Goal: Task Accomplishment & Management: Manage account settings

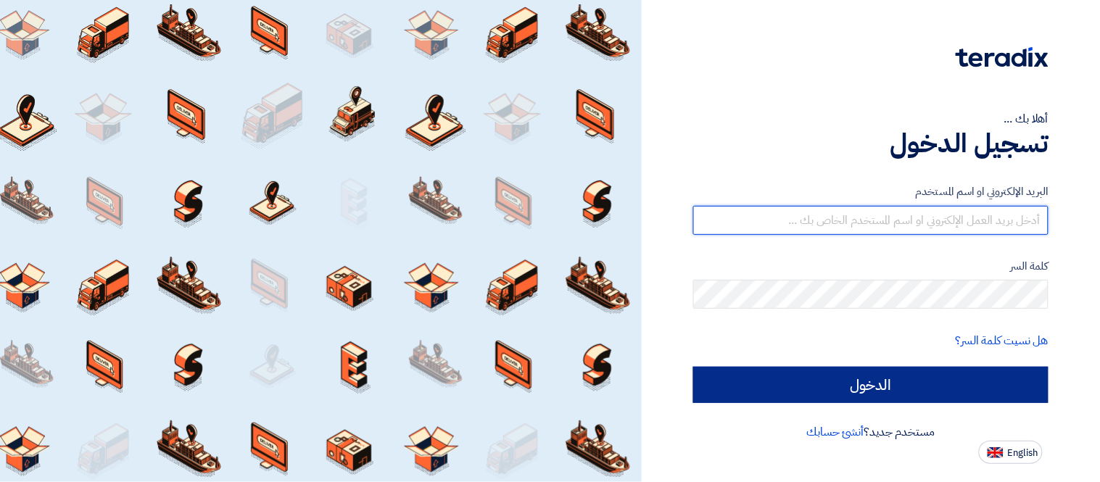
type input "[PERSON_NAME][EMAIL_ADDRESS][DOMAIN_NAME]"
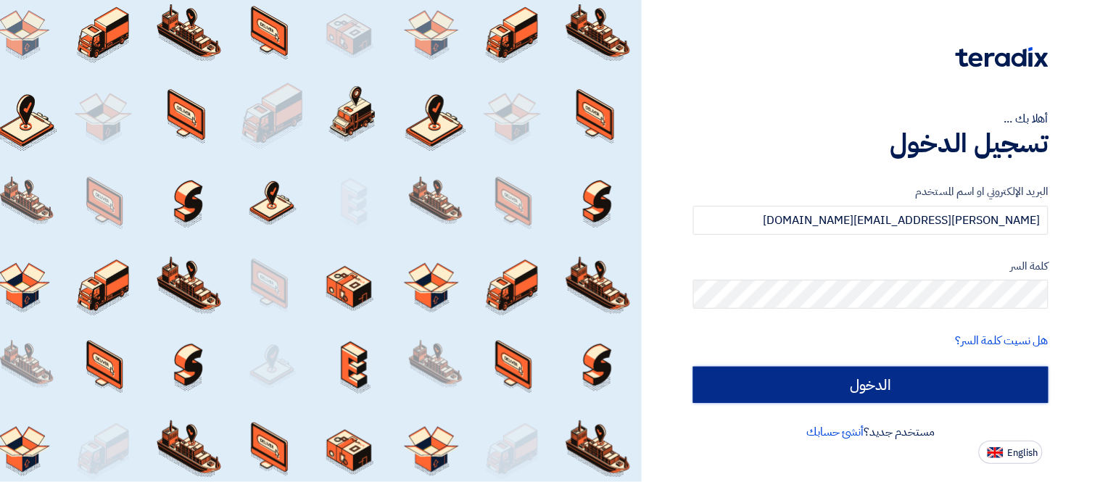
click at [820, 386] on input "الدخول" at bounding box center [870, 385] width 355 height 36
type input "Sign in"
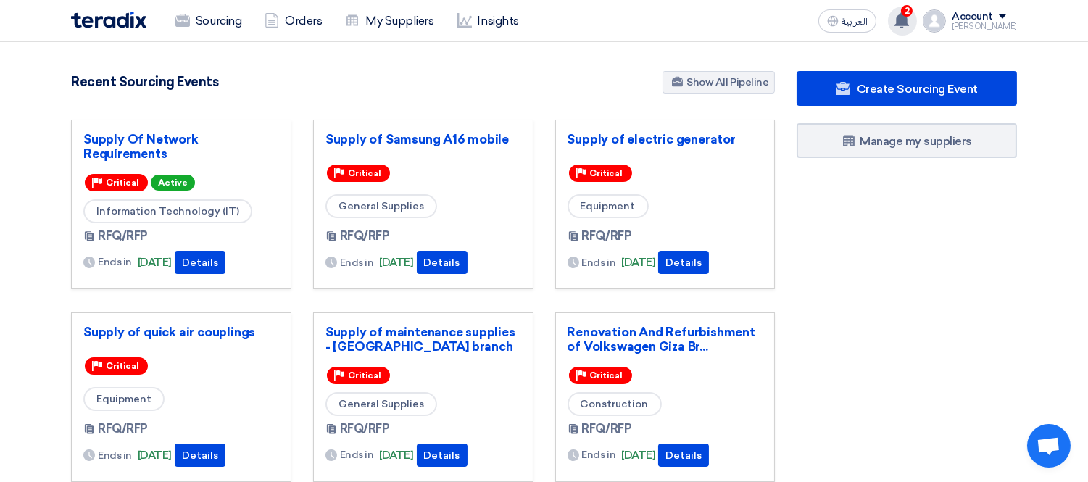
click at [909, 16] on use at bounding box center [902, 20] width 14 height 16
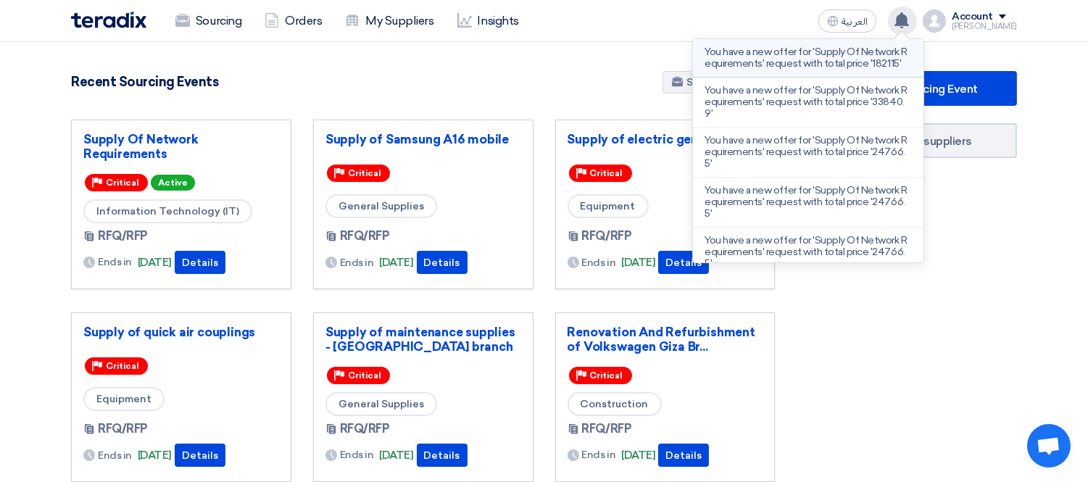
click at [866, 61] on p "You have a new offer for 'Supply Of Network Requirements' request with total pr…" at bounding box center [808, 57] width 207 height 23
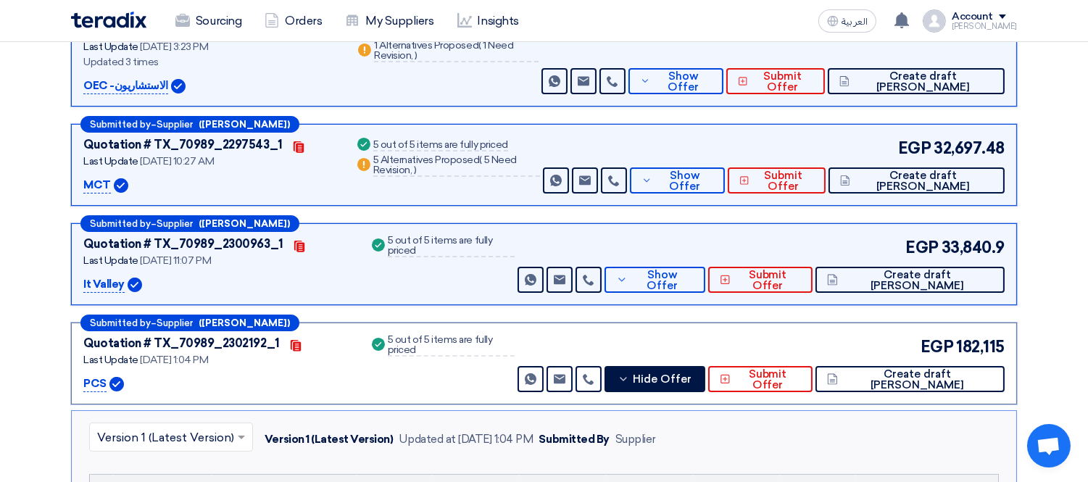
scroll to position [402, 0]
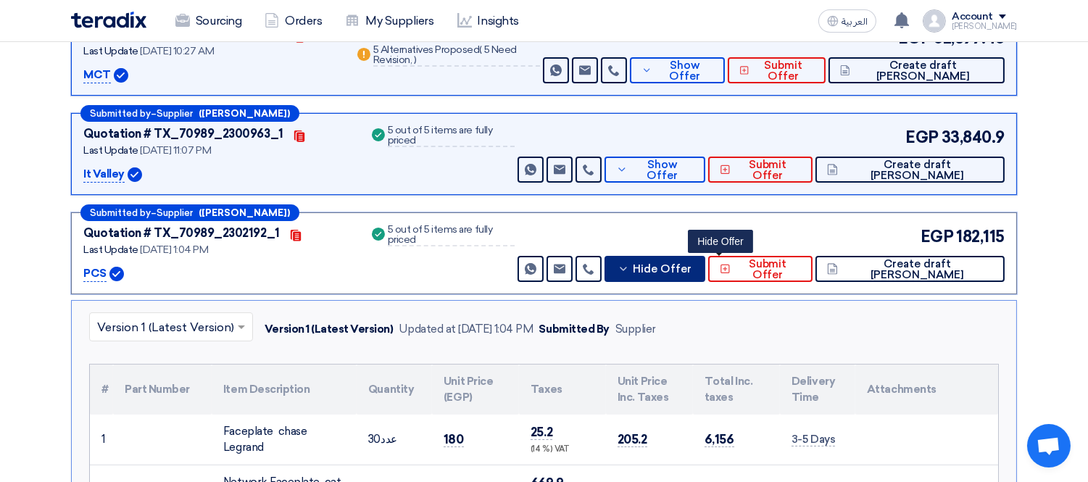
click at [692, 272] on span "Hide Offer" at bounding box center [662, 269] width 59 height 11
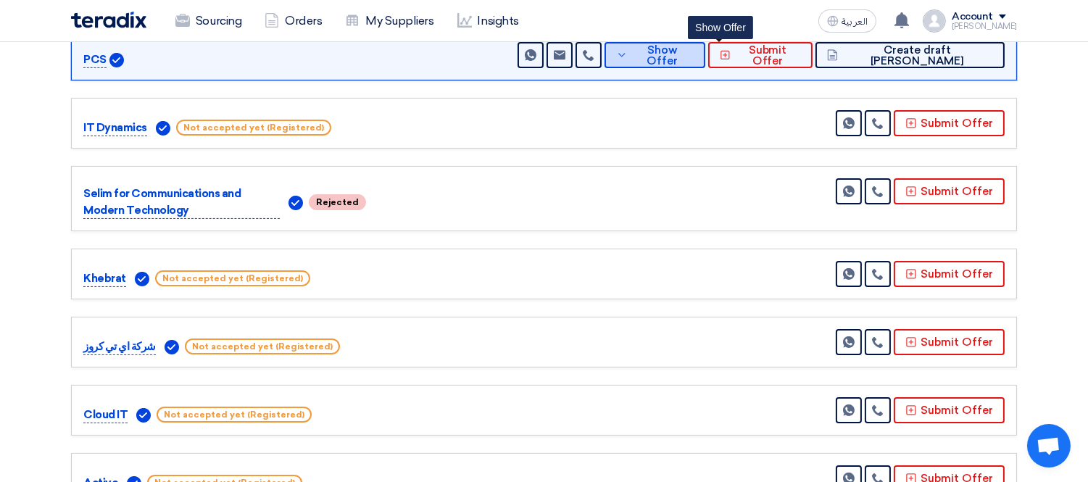
scroll to position [644, 0]
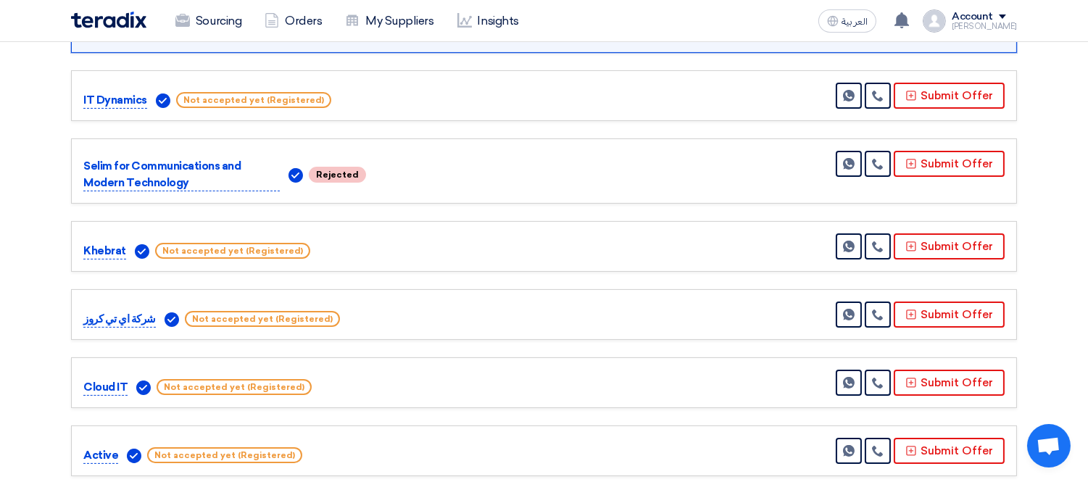
drag, startPoint x: 146, startPoint y: 182, endPoint x: 71, endPoint y: 152, distance: 80.4
click at [71, 152] on div "Selim for Communications and Modern Technology Rejected Send Message" at bounding box center [544, 170] width 946 height 65
drag, startPoint x: 146, startPoint y: 96, endPoint x: 75, endPoint y: 95, distance: 71.8
click at [75, 95] on div "IT Dynamics Not accepted yet (Registered) Send Message" at bounding box center [544, 95] width 946 height 51
drag, startPoint x: 126, startPoint y: 249, endPoint x: 67, endPoint y: 249, distance: 58.7
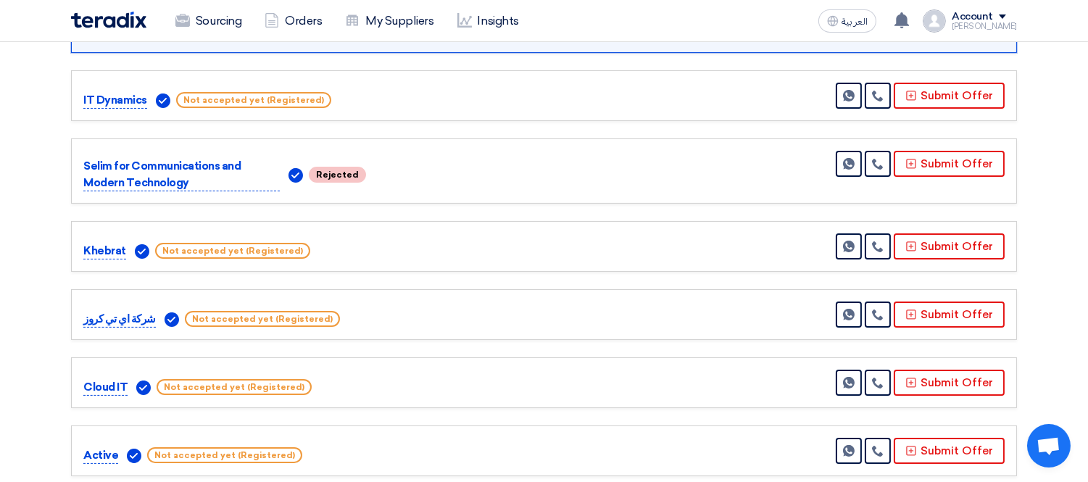
click at [67, 249] on div "Submitted by – Supplier ([PERSON_NAME]) Quotation # TX_70989_2299058_3 Contacts…" at bounding box center [544, 138] width 968 height 961
drag, startPoint x: 149, startPoint y: 320, endPoint x: 78, endPoint y: 318, distance: 71.8
click at [78, 318] on div "شركة اي تي كروز Not accepted yet (Registered) Send Message" at bounding box center [544, 314] width 946 height 51
drag, startPoint x: 80, startPoint y: 388, endPoint x: 132, endPoint y: 387, distance: 51.5
click at [133, 388] on div "Cloud IT Not accepted yet (Registered) Send Message" at bounding box center [544, 382] width 946 height 51
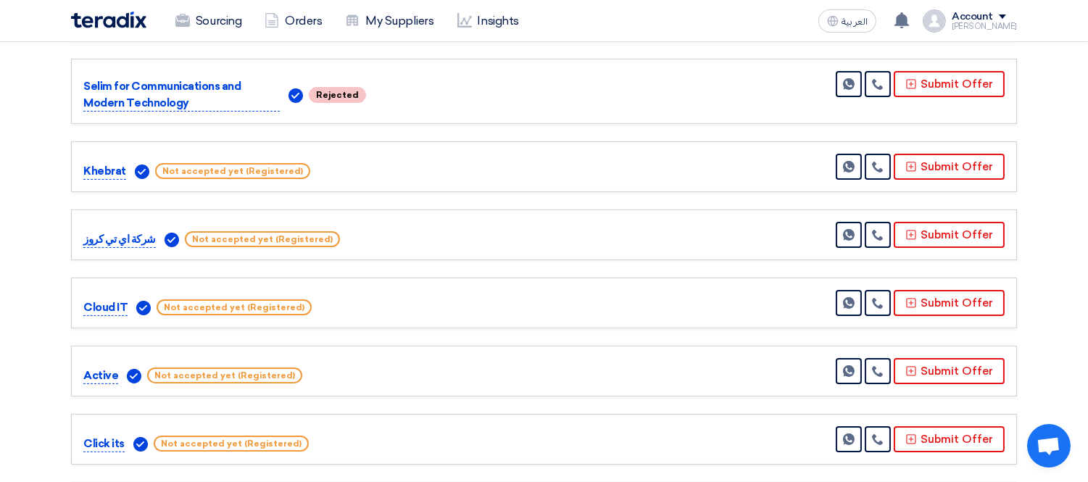
scroll to position [725, 0]
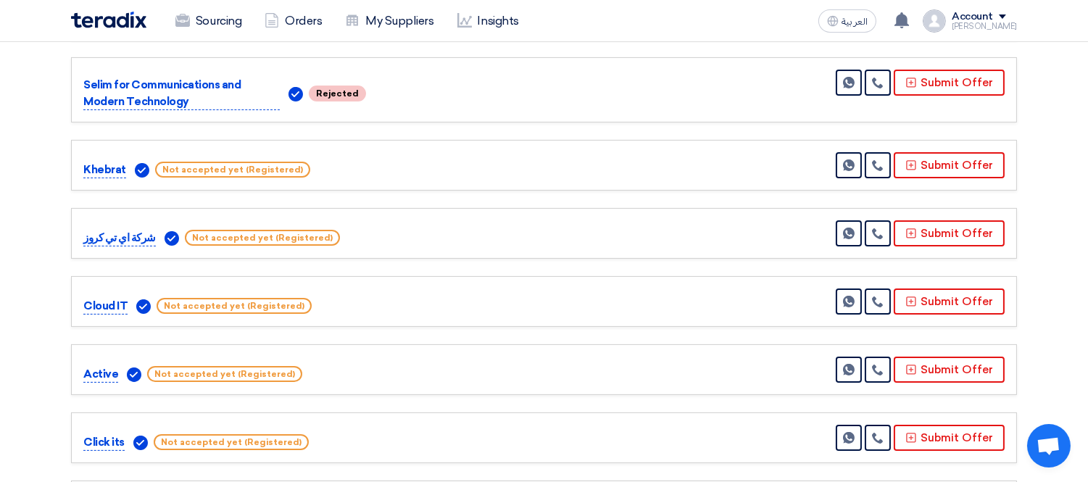
drag, startPoint x: 83, startPoint y: 376, endPoint x: 119, endPoint y: 375, distance: 36.3
click at [119, 375] on div "Active Not accepted yet (Registered)" at bounding box center [224, 373] width 283 height 17
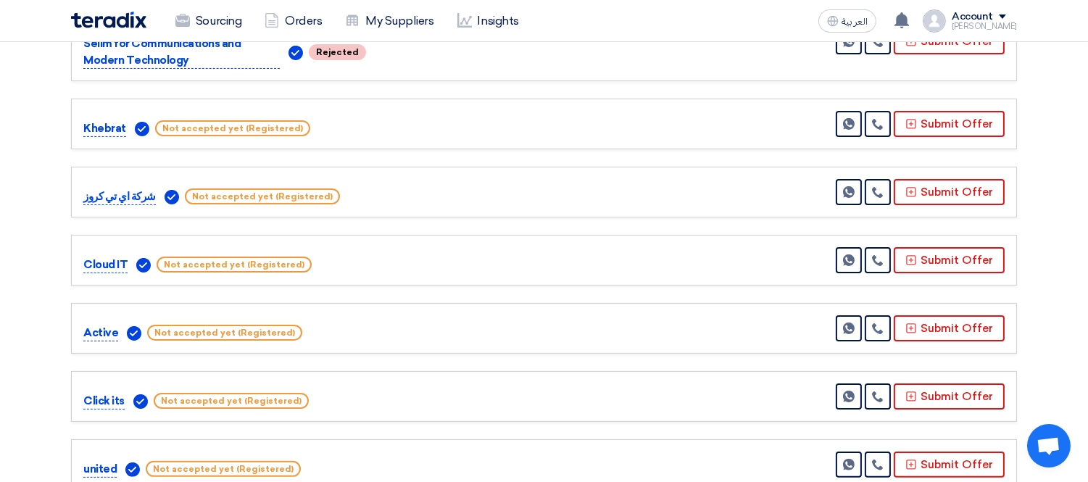
scroll to position [805, 0]
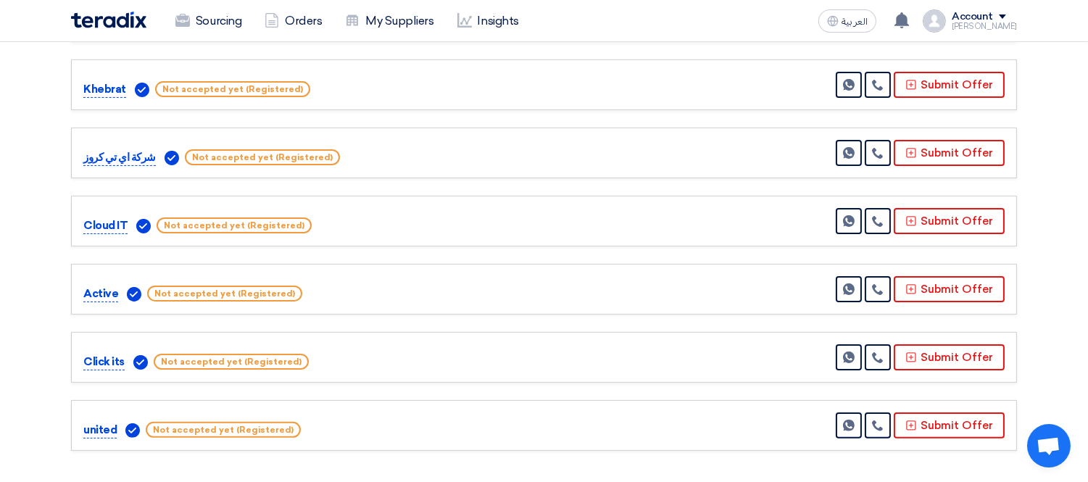
drag, startPoint x: 84, startPoint y: 361, endPoint x: 123, endPoint y: 367, distance: 39.6
click at [123, 367] on p "Click its" at bounding box center [103, 362] width 41 height 17
drag, startPoint x: 80, startPoint y: 428, endPoint x: 116, endPoint y: 433, distance: 36.6
click at [116, 433] on div "united Not accepted yet (Registered) Send Message" at bounding box center [544, 425] width 946 height 51
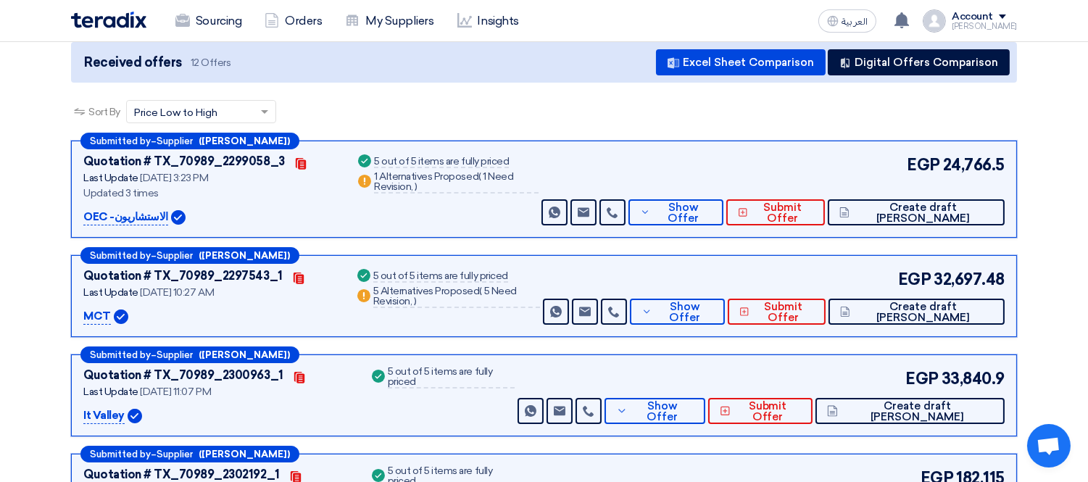
scroll to position [80, 0]
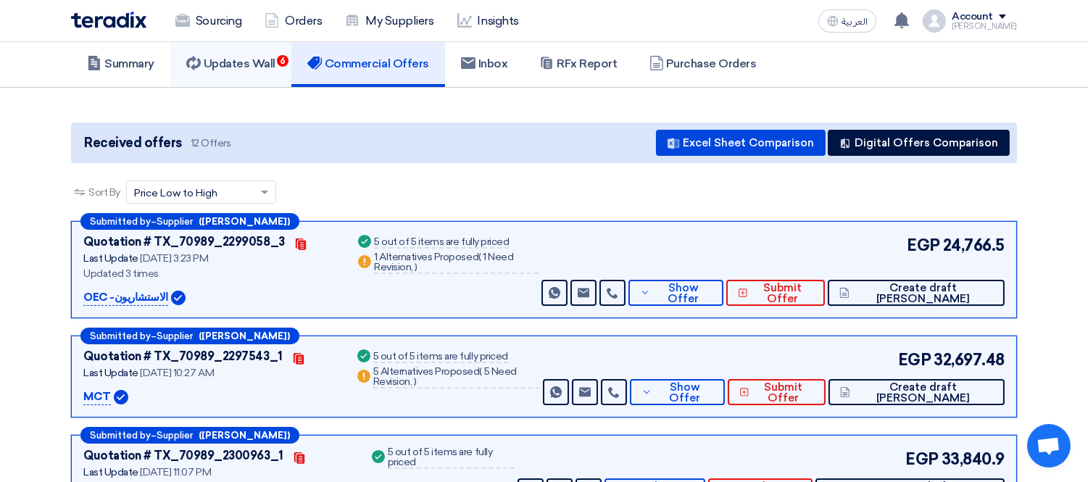
click at [239, 67] on h5 "Updates Wall 6" at bounding box center [230, 64] width 89 height 14
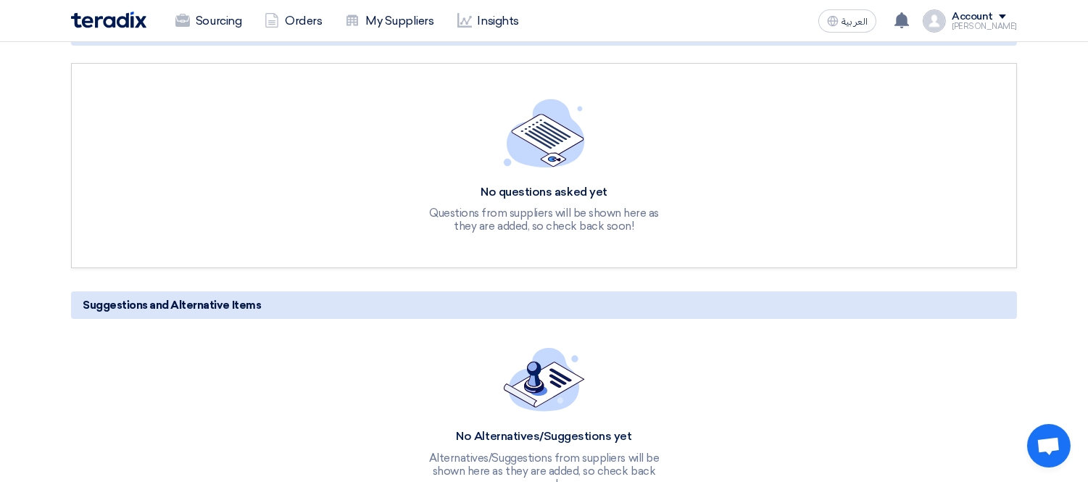
scroll to position [0, 0]
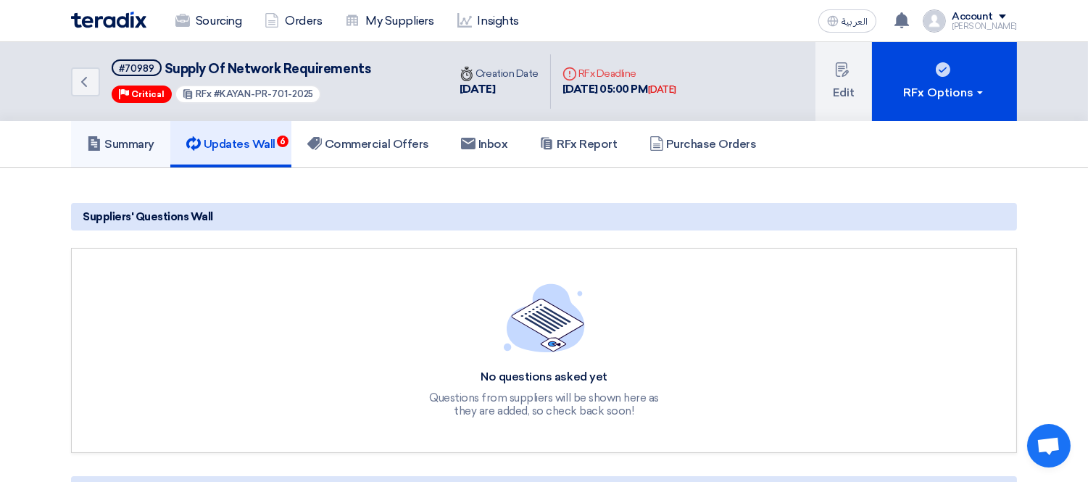
click at [124, 144] on h5 "Summary" at bounding box center [120, 144] width 67 height 14
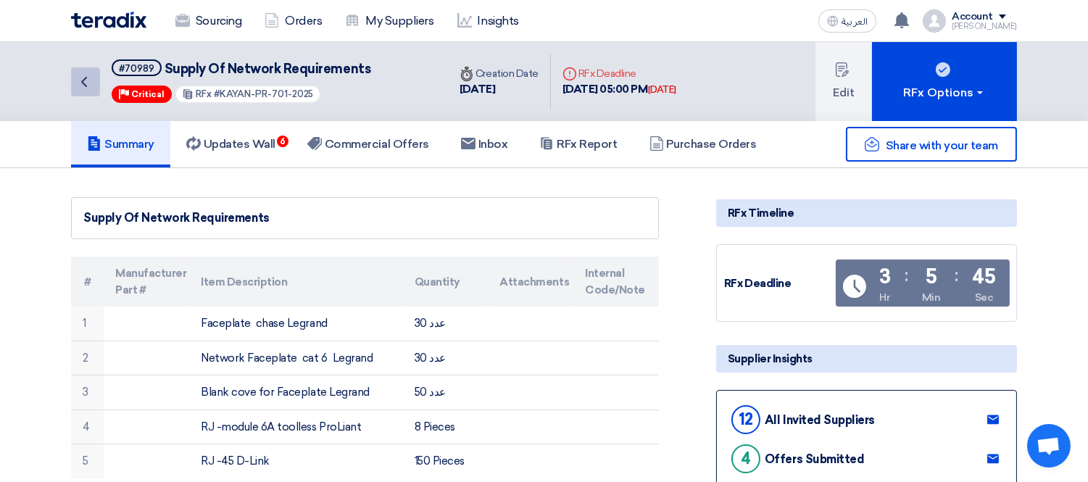
click at [86, 84] on use at bounding box center [84, 82] width 6 height 10
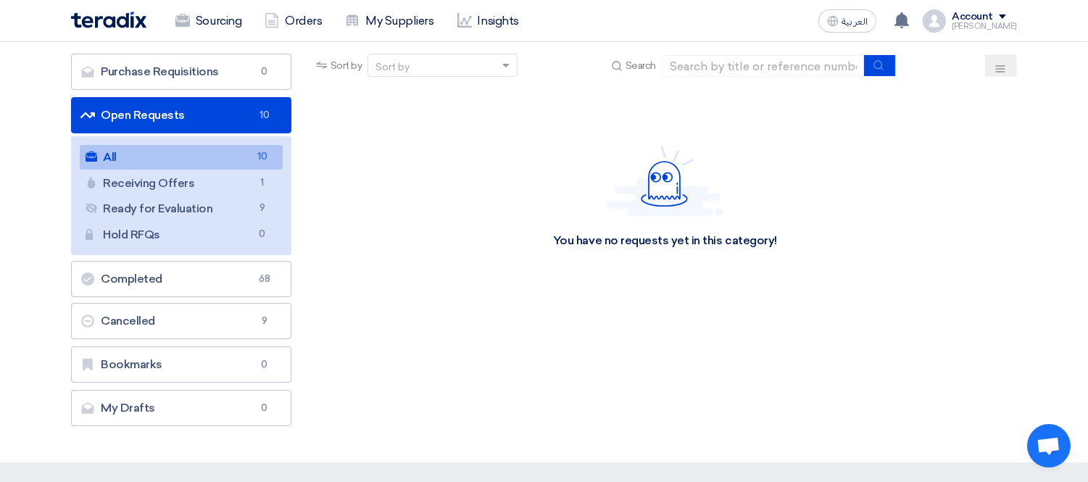
scroll to position [80, 0]
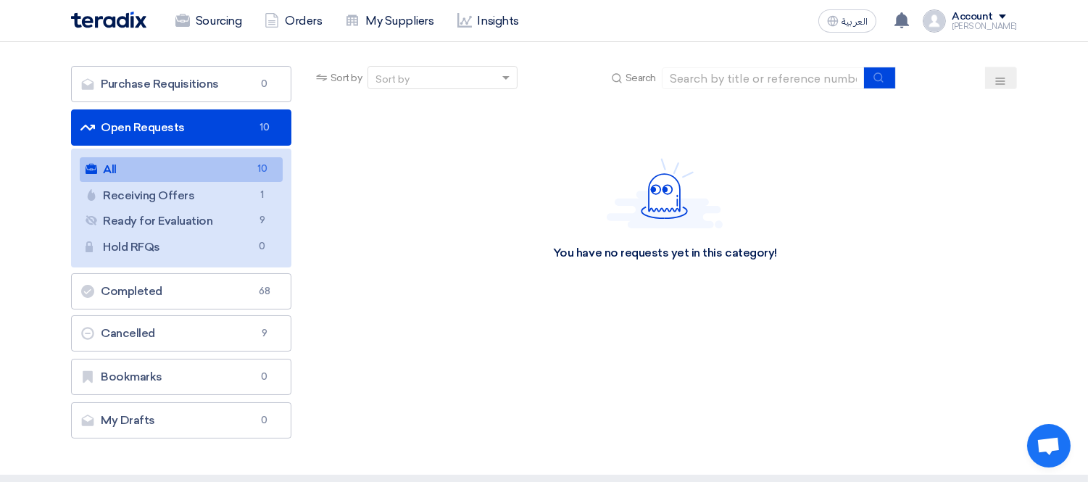
click at [141, 119] on link "Open Requests Open Requests 10" at bounding box center [181, 127] width 220 height 36
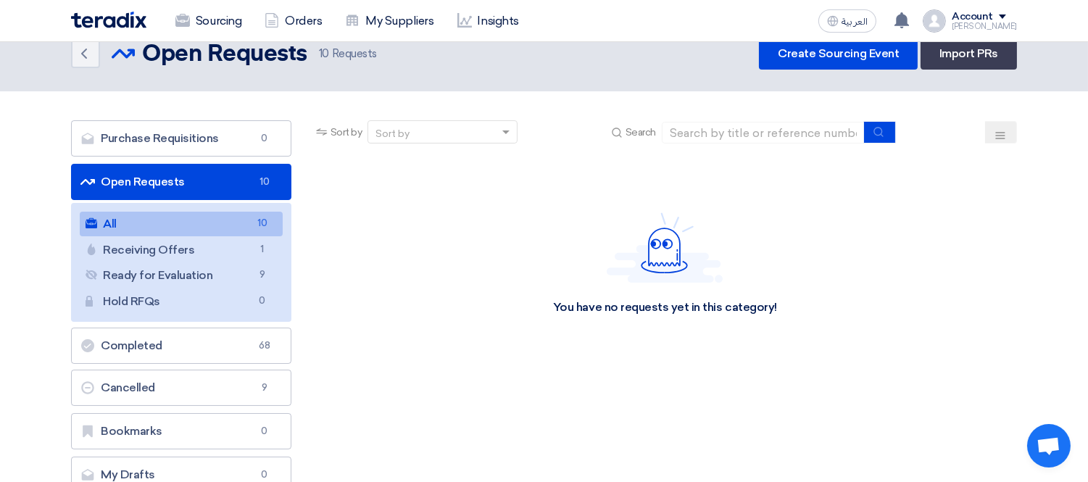
scroll to position [0, 0]
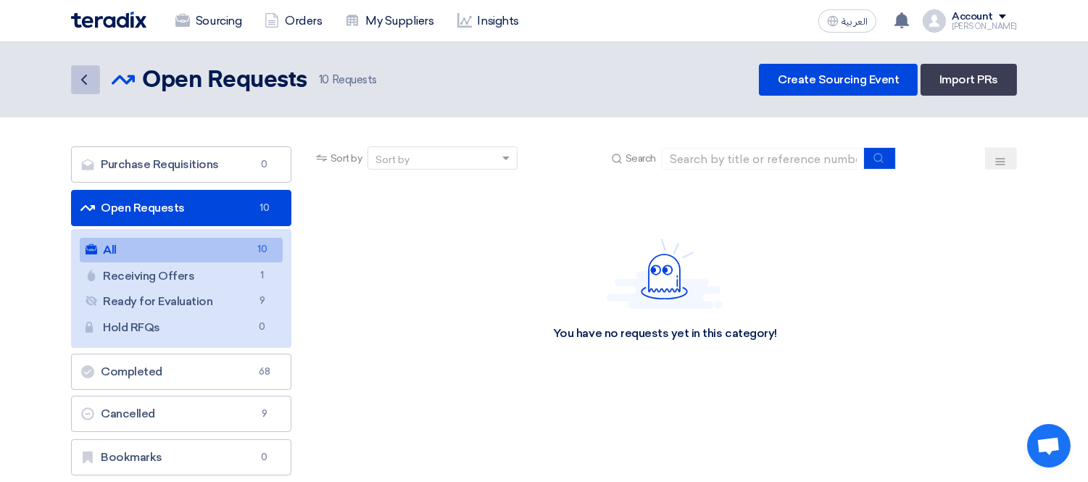
click at [80, 85] on icon "Back" at bounding box center [83, 79] width 17 height 17
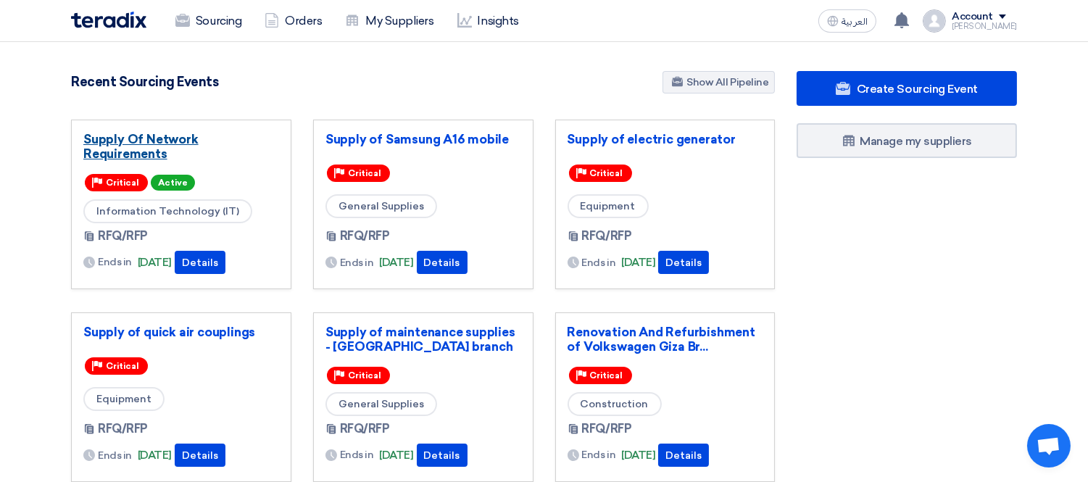
click at [155, 149] on link "Supply Of Network Requirements" at bounding box center [181, 146] width 196 height 29
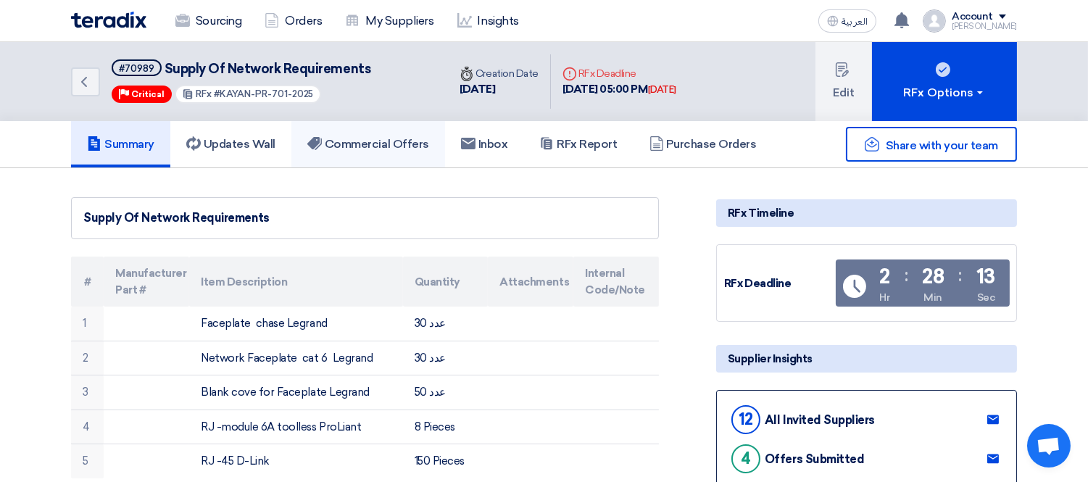
click at [360, 142] on h5 "Commercial Offers" at bounding box center [368, 144] width 122 height 14
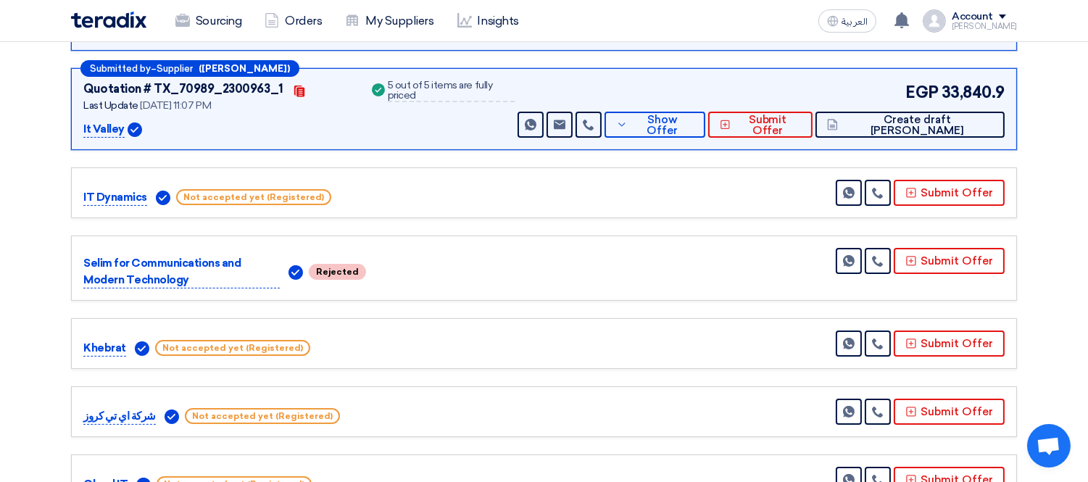
scroll to position [563, 0]
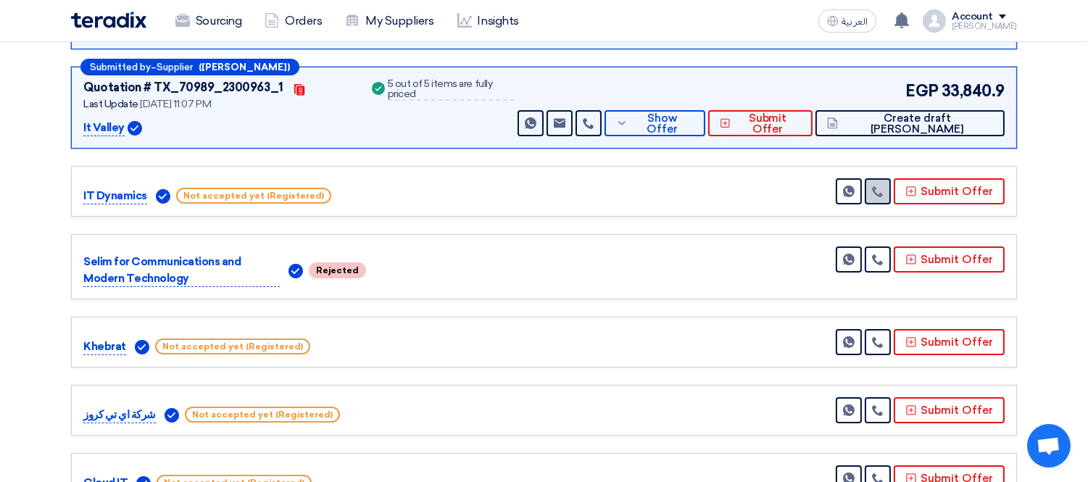
click at [884, 186] on icon at bounding box center [878, 192] width 12 height 12
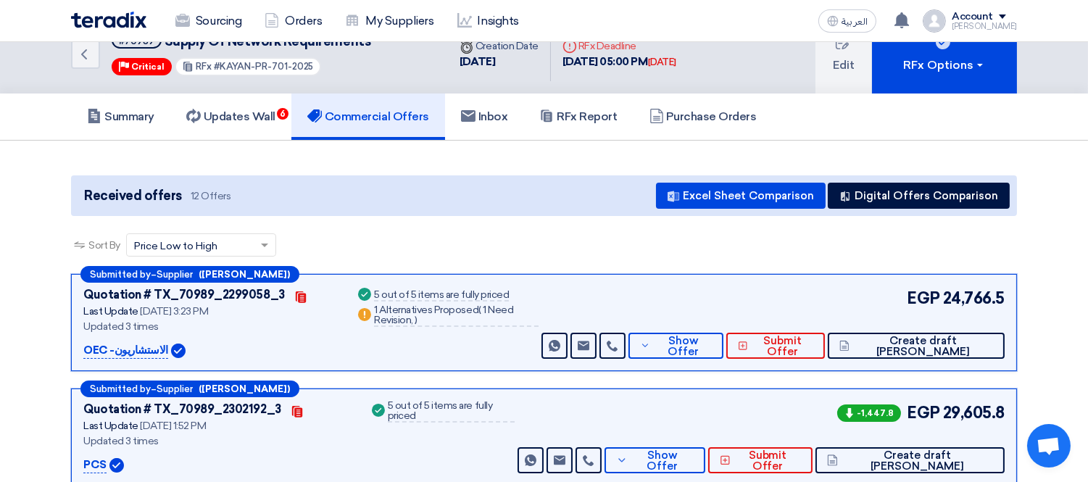
scroll to position [0, 0]
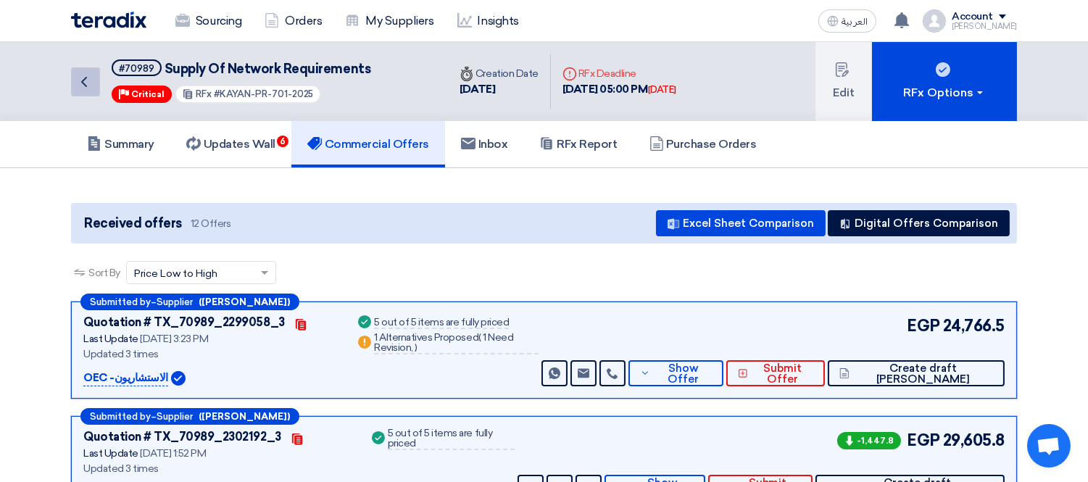
click at [89, 75] on icon "Back" at bounding box center [83, 81] width 17 height 17
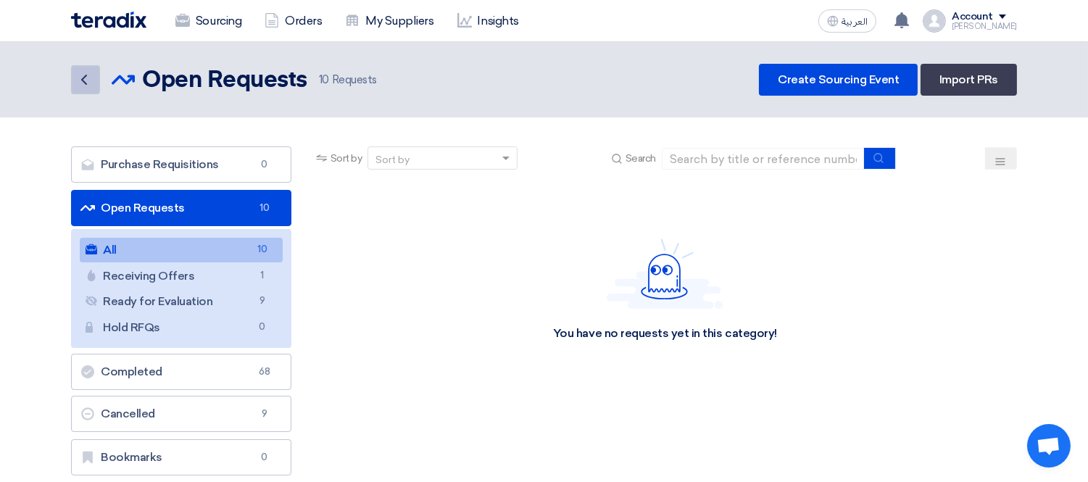
click at [78, 83] on icon "Back" at bounding box center [83, 79] width 17 height 17
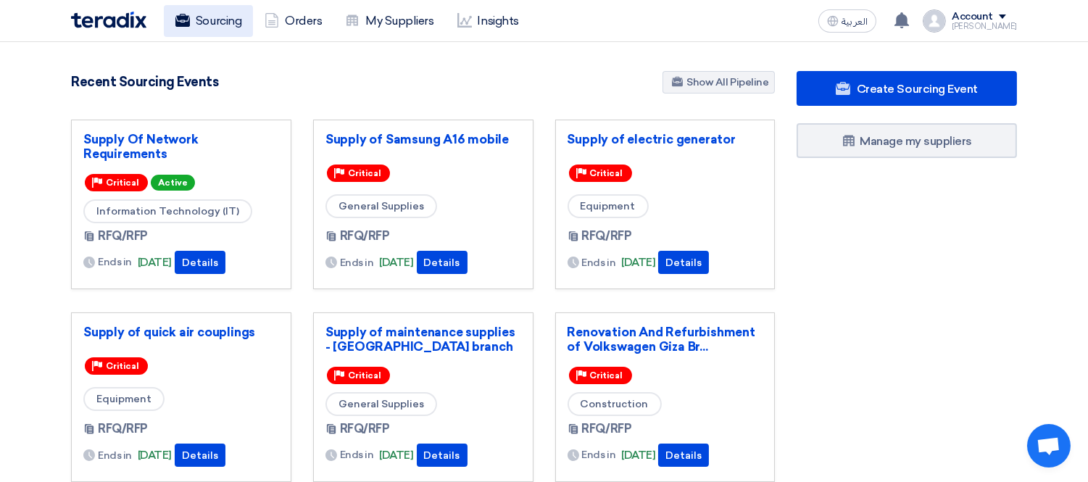
click at [212, 16] on link "Sourcing" at bounding box center [208, 21] width 89 height 32
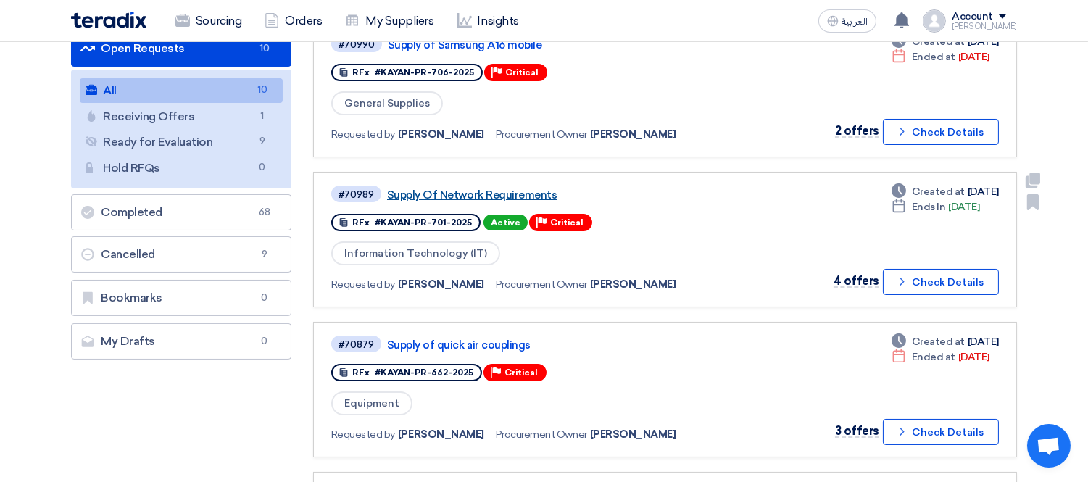
scroll to position [161, 0]
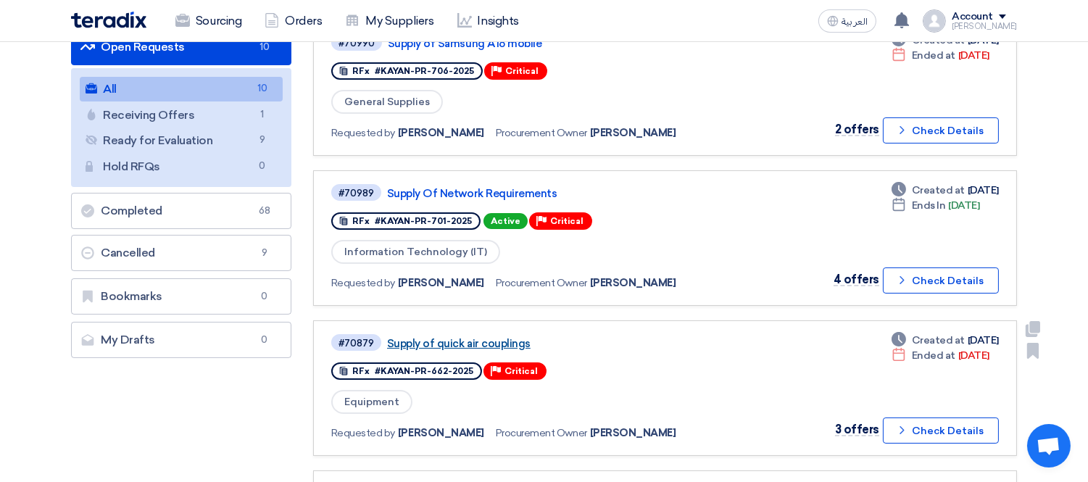
click at [481, 341] on link "Supply of quick air couplings" at bounding box center [568, 343] width 362 height 13
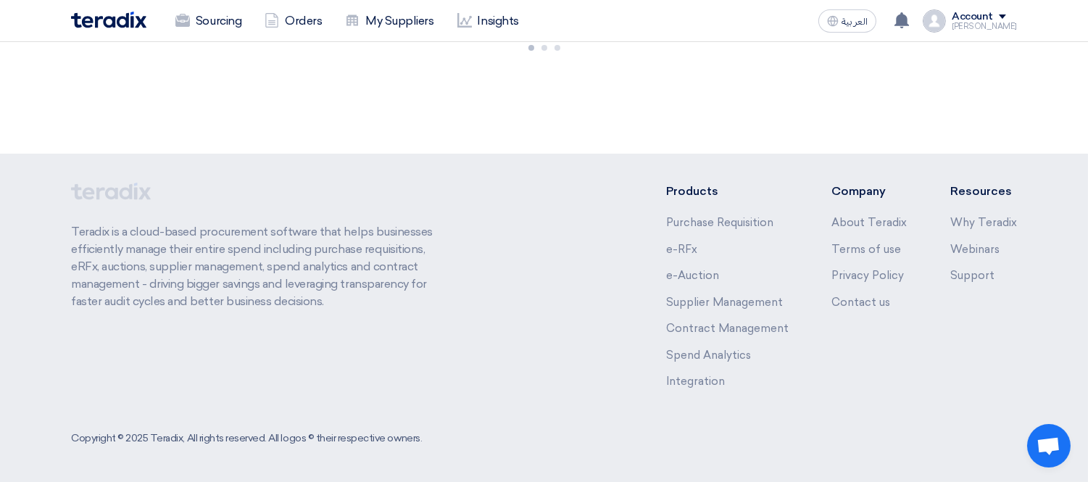
scroll to position [0, 0]
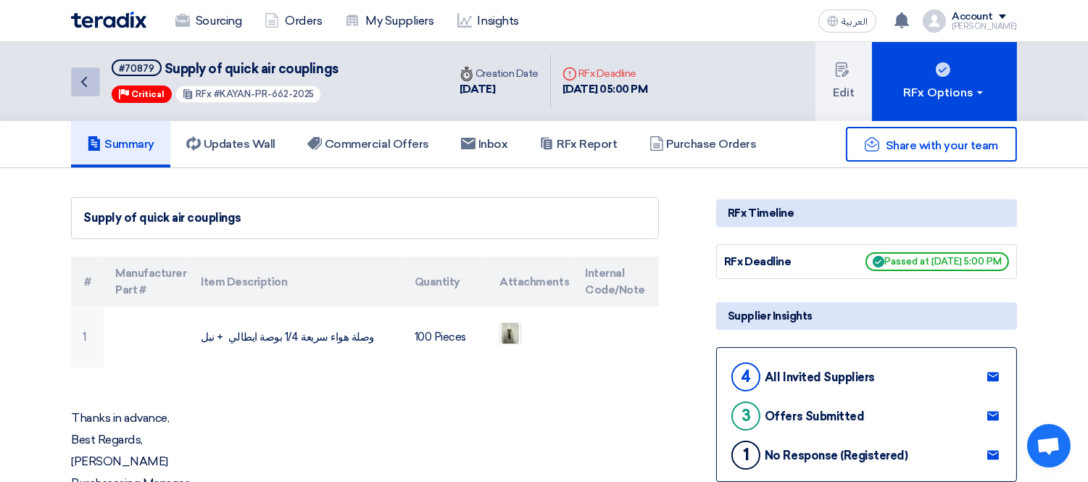
click at [83, 83] on icon "Back" at bounding box center [83, 81] width 17 height 17
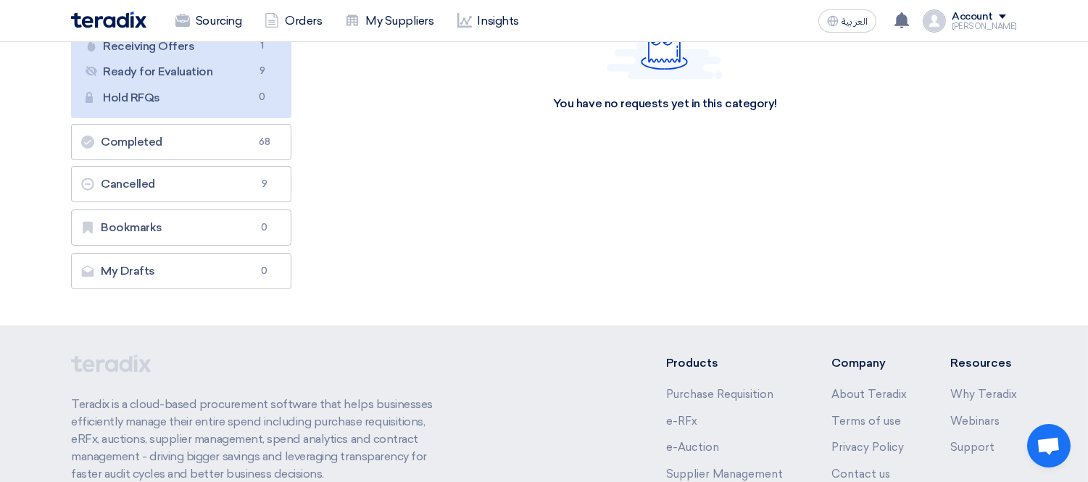
scroll to position [241, 0]
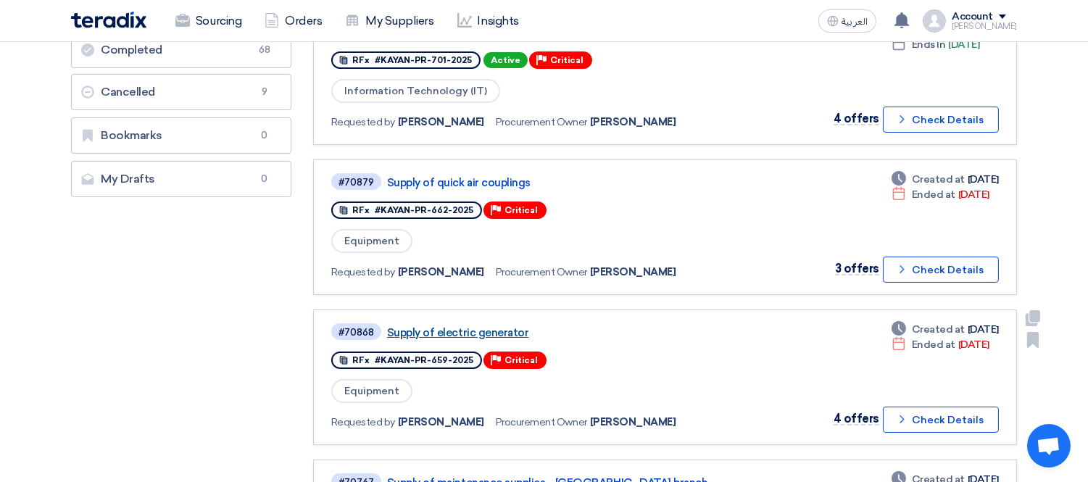
click at [472, 326] on link "Supply of electric generator" at bounding box center [568, 332] width 362 height 13
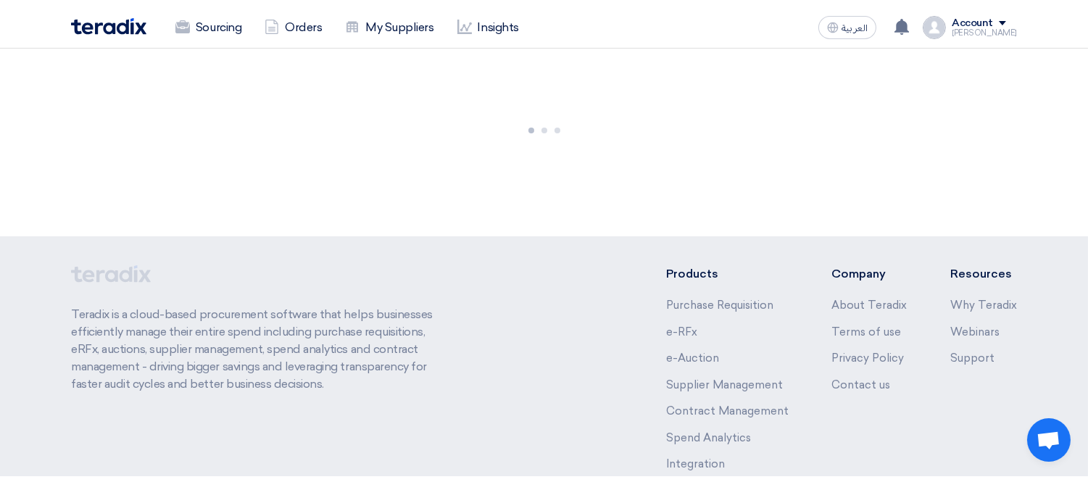
scroll to position [0, 0]
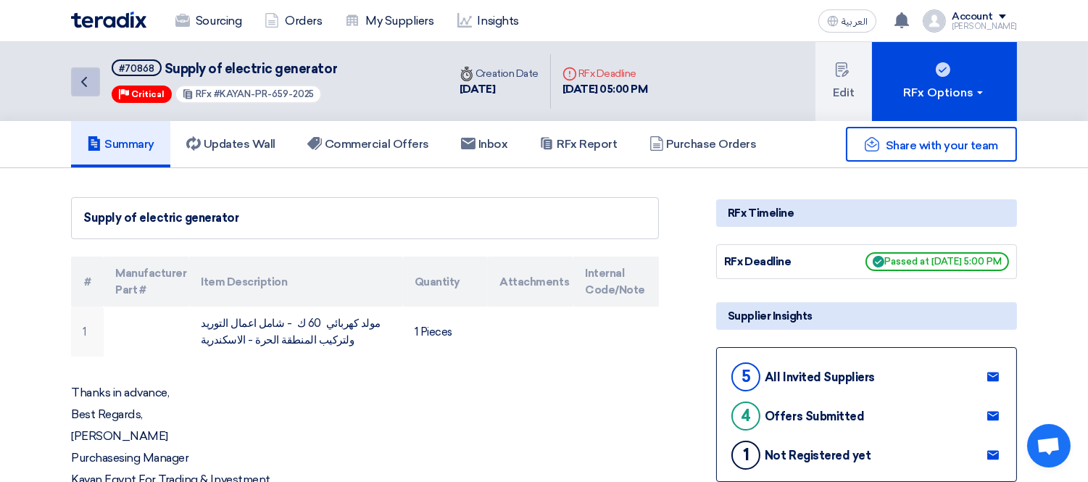
click at [91, 87] on icon "Back" at bounding box center [83, 81] width 17 height 17
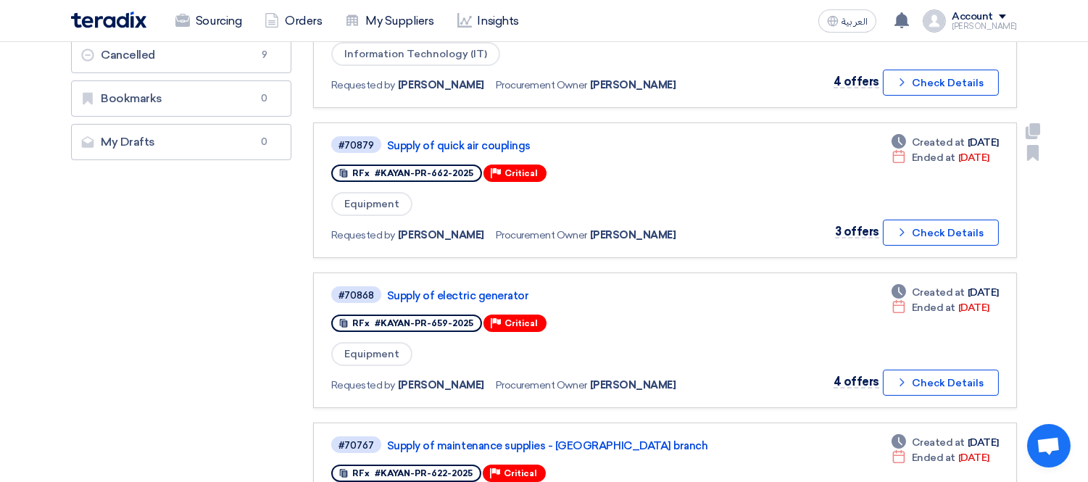
scroll to position [400, 0]
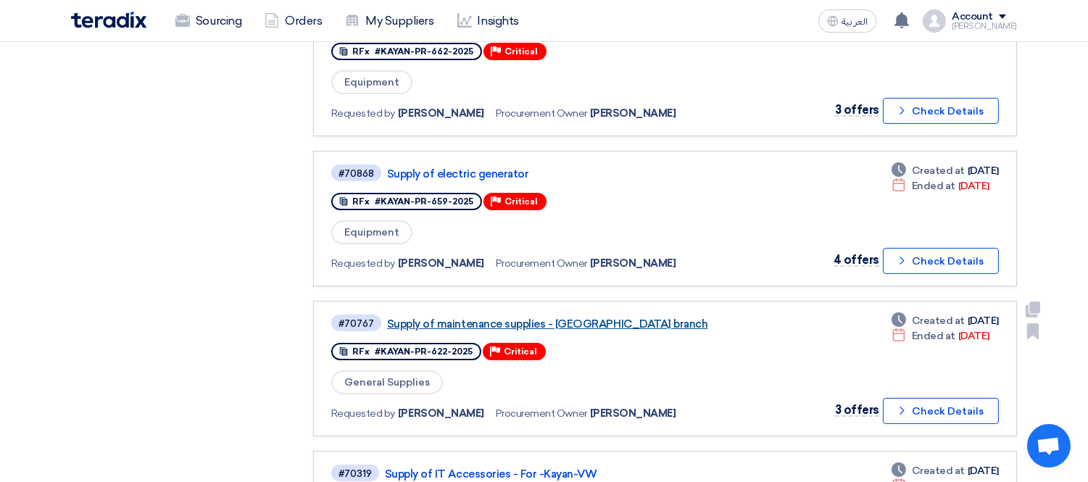
click at [546, 318] on link "Supply of maintenance supplies - [GEOGRAPHIC_DATA] branch" at bounding box center [568, 324] width 362 height 13
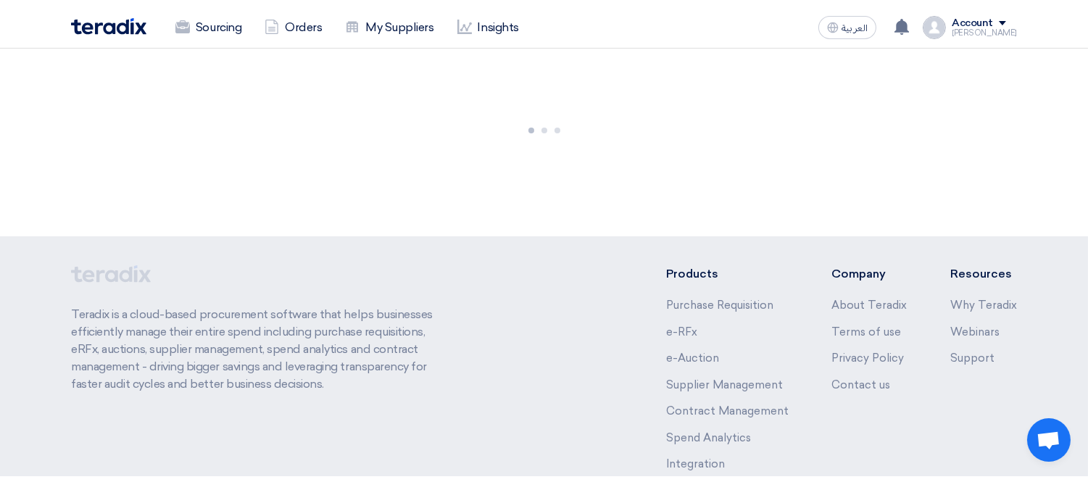
scroll to position [0, 0]
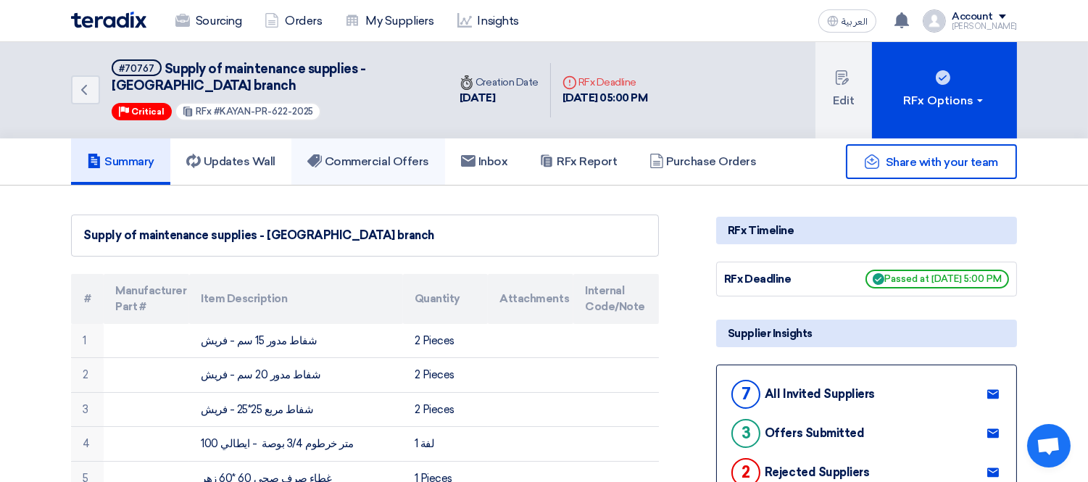
click at [367, 150] on link "Commercial Offers" at bounding box center [368, 161] width 154 height 46
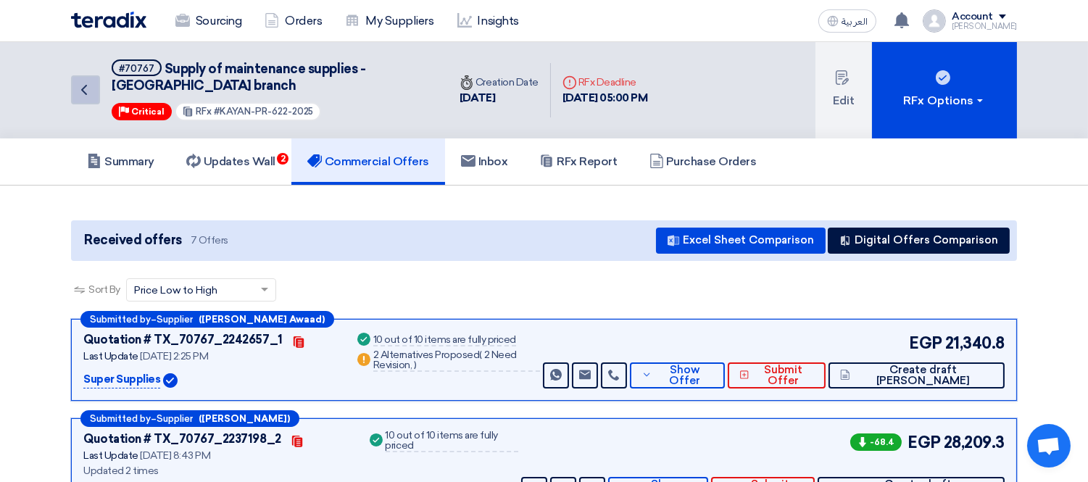
click at [82, 95] on icon "Back" at bounding box center [83, 89] width 17 height 17
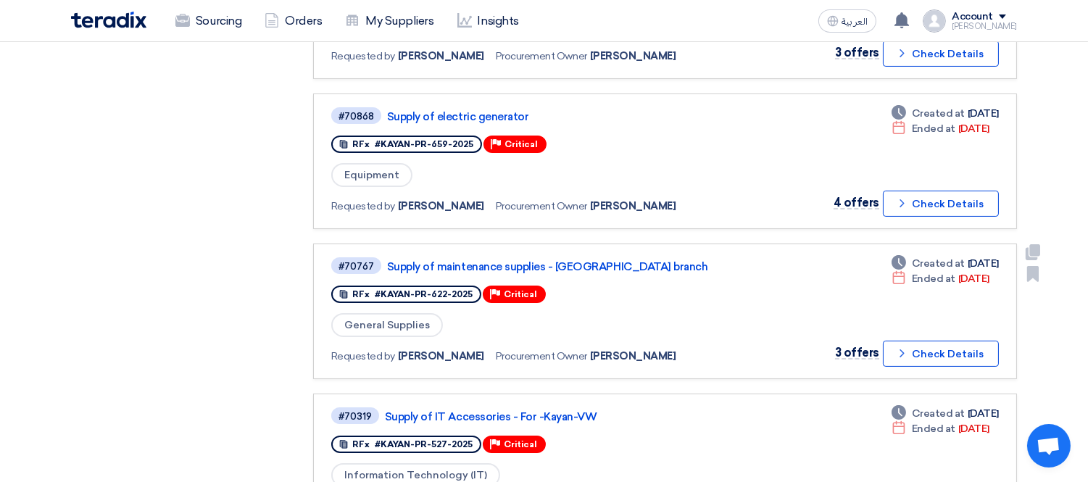
scroll to position [563, 0]
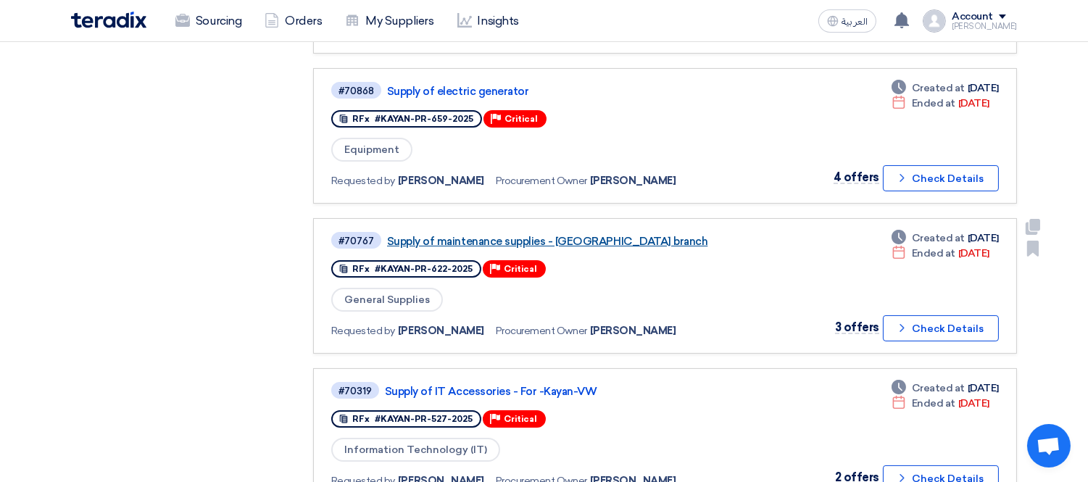
click at [523, 235] on link "Supply of maintenance supplies - [GEOGRAPHIC_DATA] branch" at bounding box center [568, 241] width 362 height 13
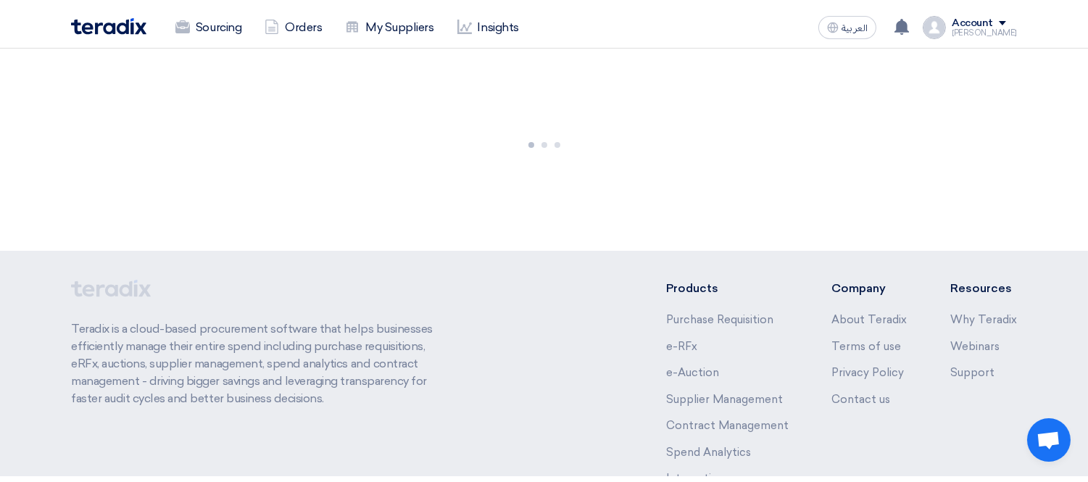
scroll to position [0, 0]
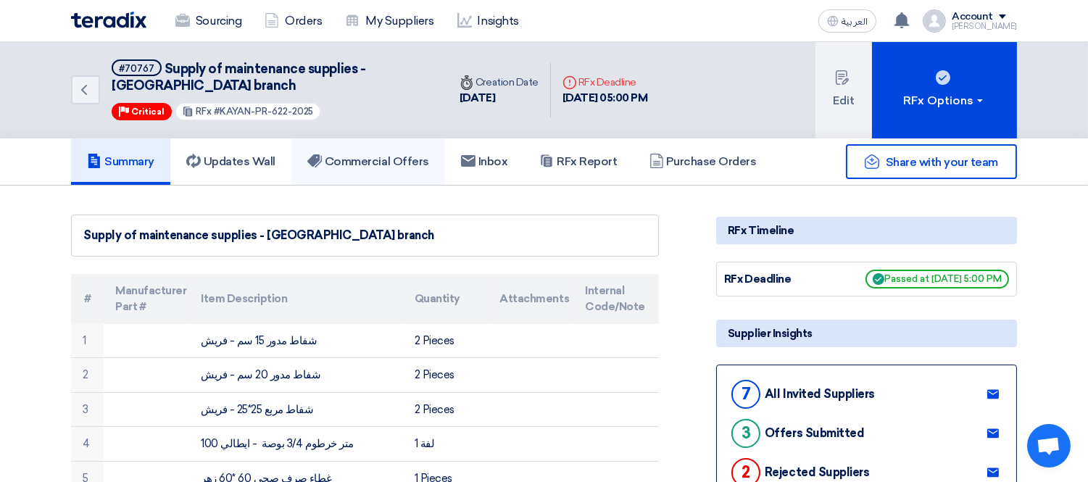
click at [352, 154] on h5 "Commercial Offers" at bounding box center [368, 161] width 122 height 14
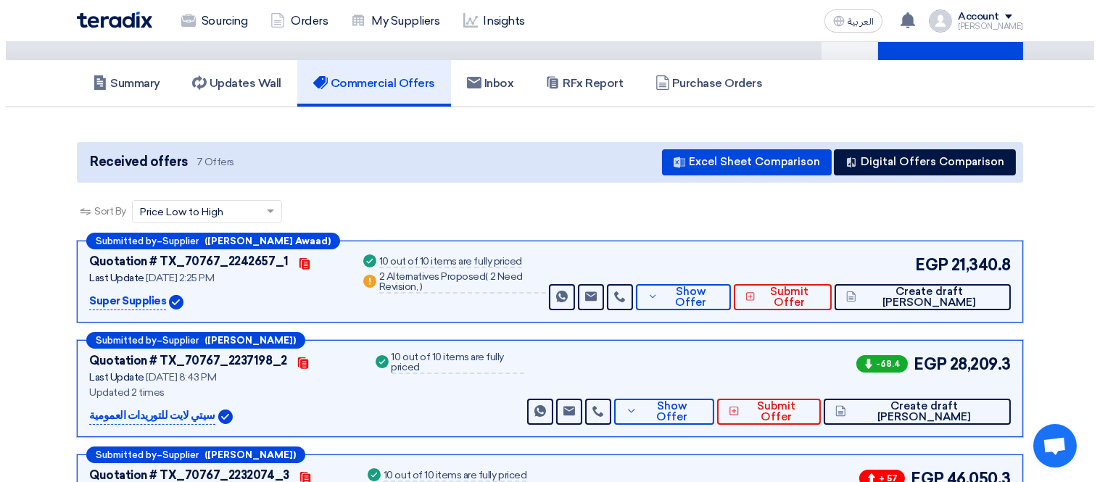
scroll to position [80, 0]
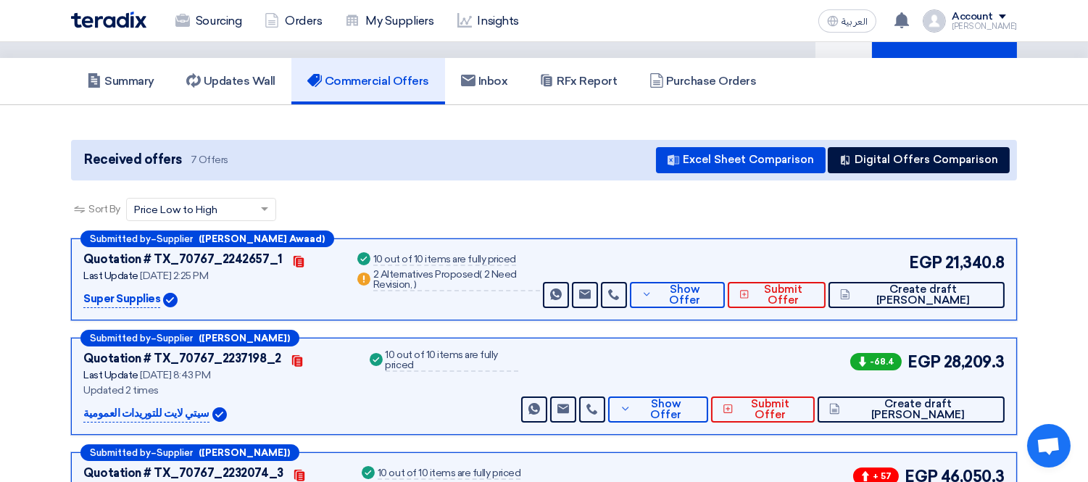
drag, startPoint x: 950, startPoint y: 260, endPoint x: 1023, endPoint y: 262, distance: 73.3
copy span "21,340.8"
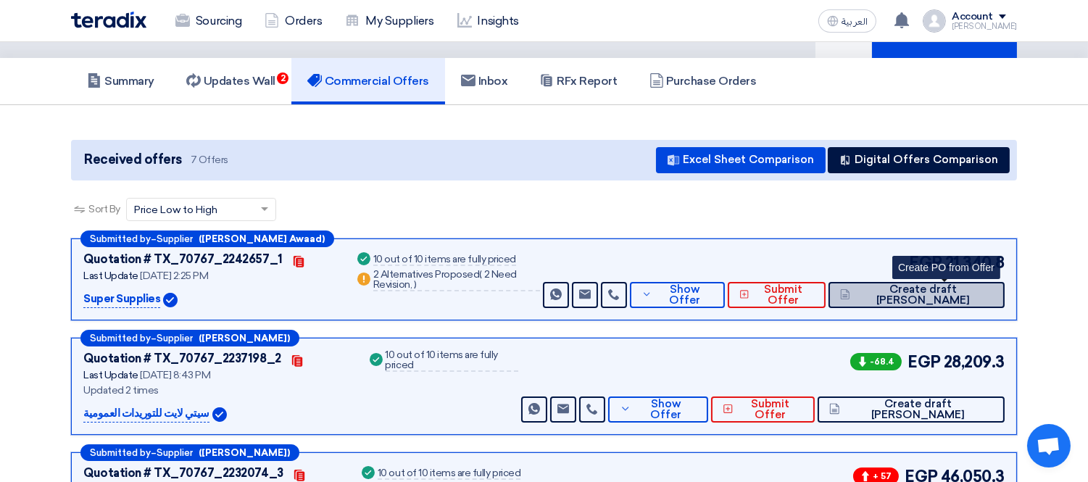
click at [939, 299] on span "Create draft [PERSON_NAME]" at bounding box center [923, 295] width 139 height 22
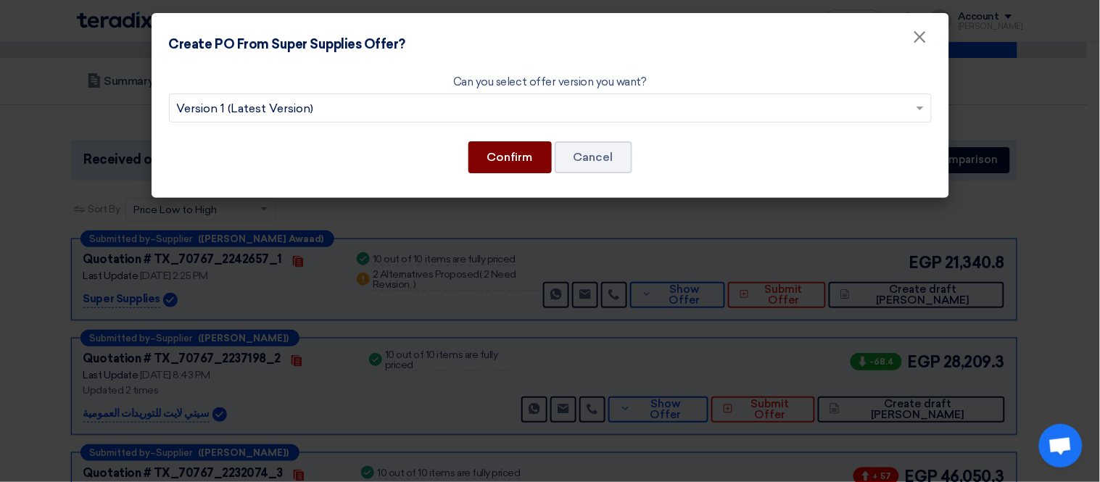
click at [505, 160] on button "Confirm" at bounding box center [509, 157] width 83 height 32
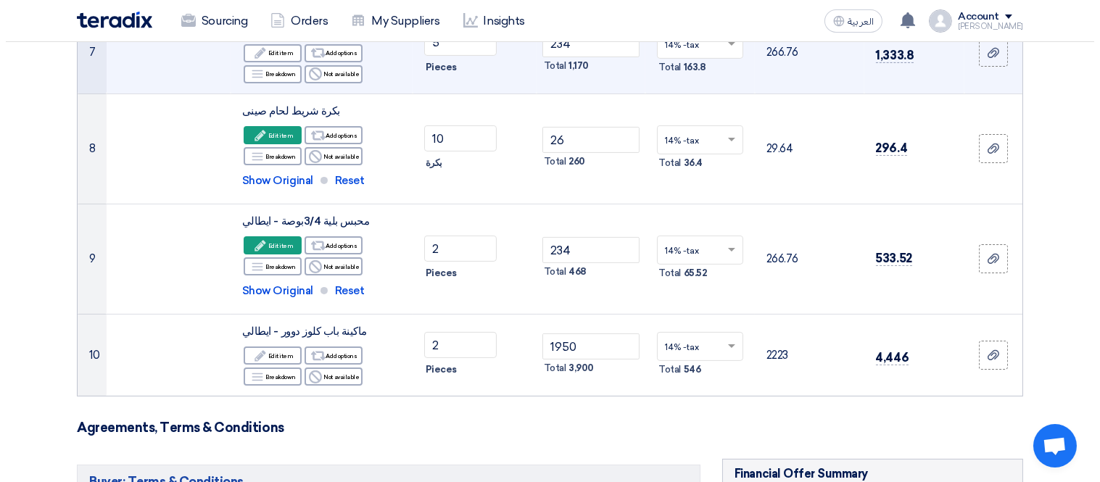
scroll to position [1047, 0]
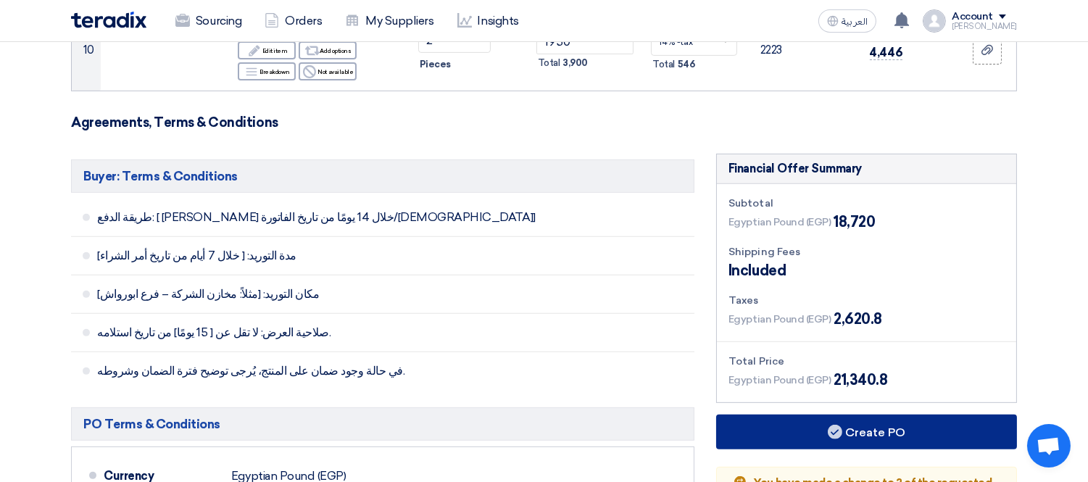
click at [926, 433] on button "Create PO" at bounding box center [866, 432] width 301 height 35
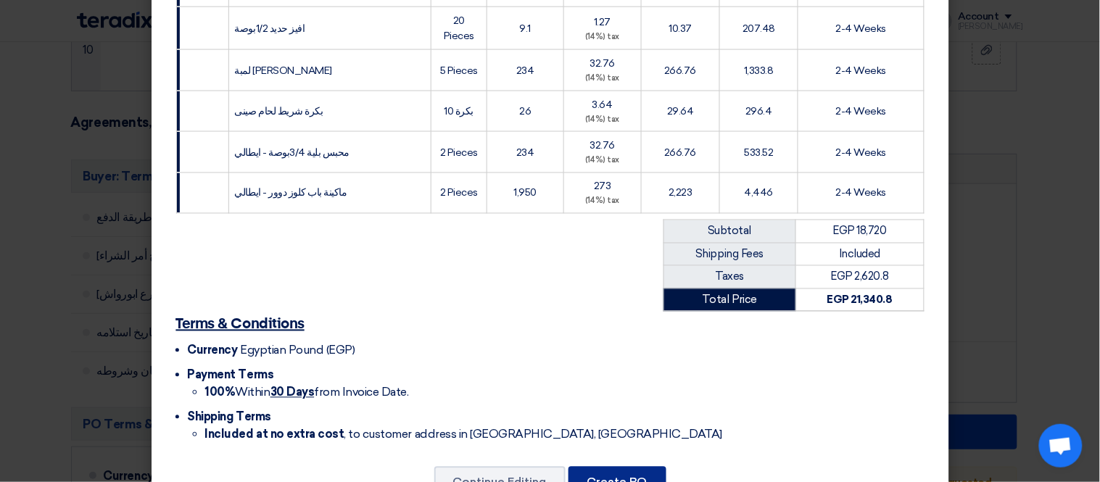
scroll to position [570, 0]
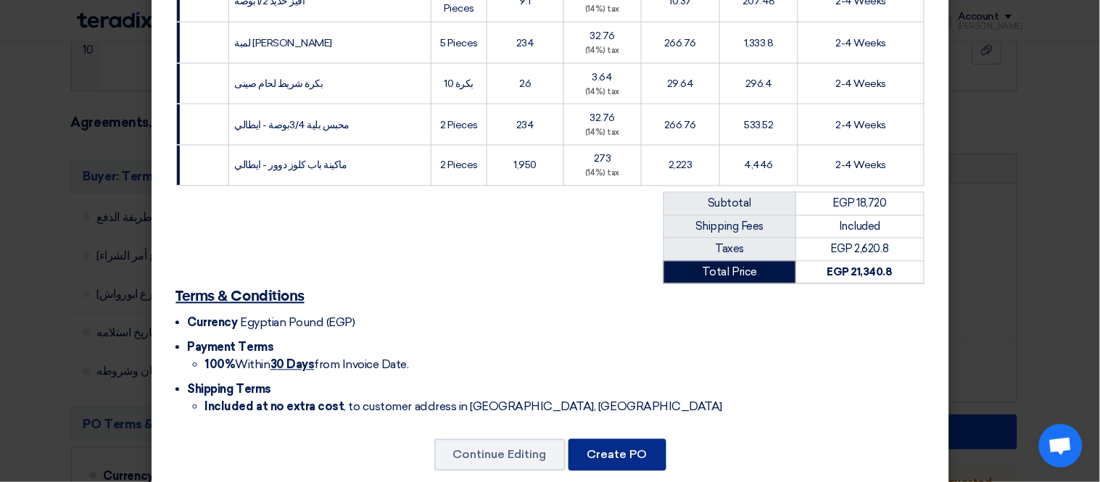
click at [619, 439] on button "Create PO" at bounding box center [617, 455] width 98 height 32
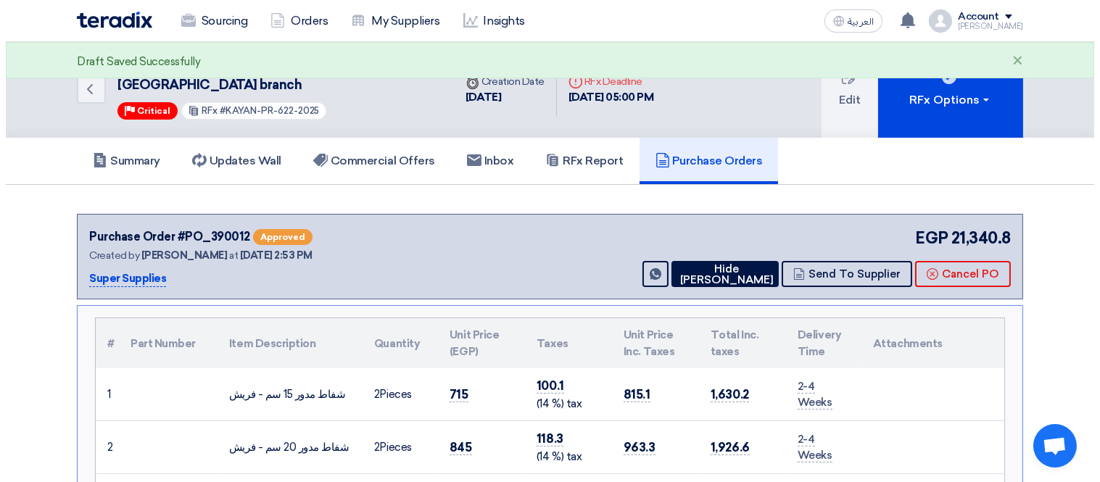
scroll to position [0, 0]
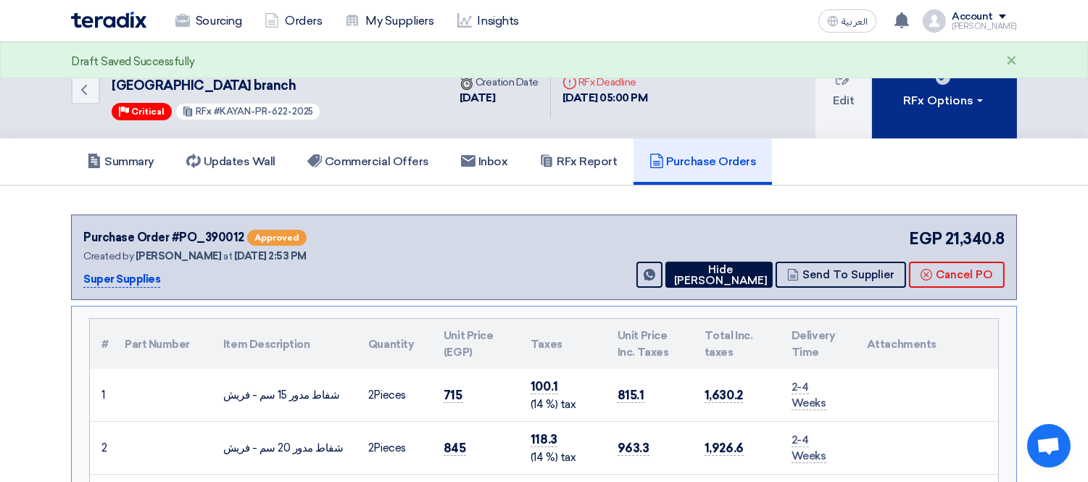
click at [960, 112] on button "RFx Options" at bounding box center [944, 90] width 145 height 96
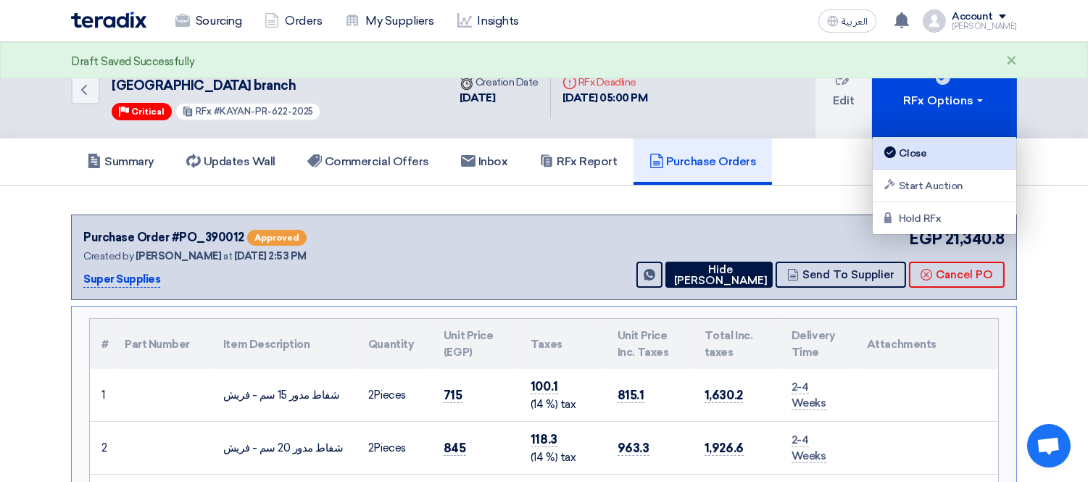
click at [937, 149] on div "Close" at bounding box center [945, 152] width 126 height 17
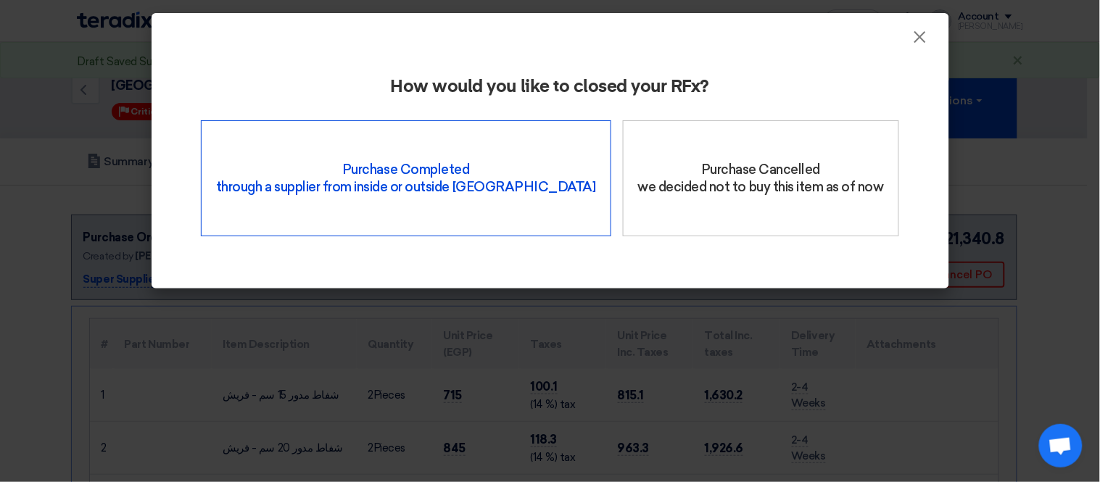
click at [472, 179] on div "Purchase Completed through a supplier from inside or outside Teradix" at bounding box center [406, 178] width 410 height 116
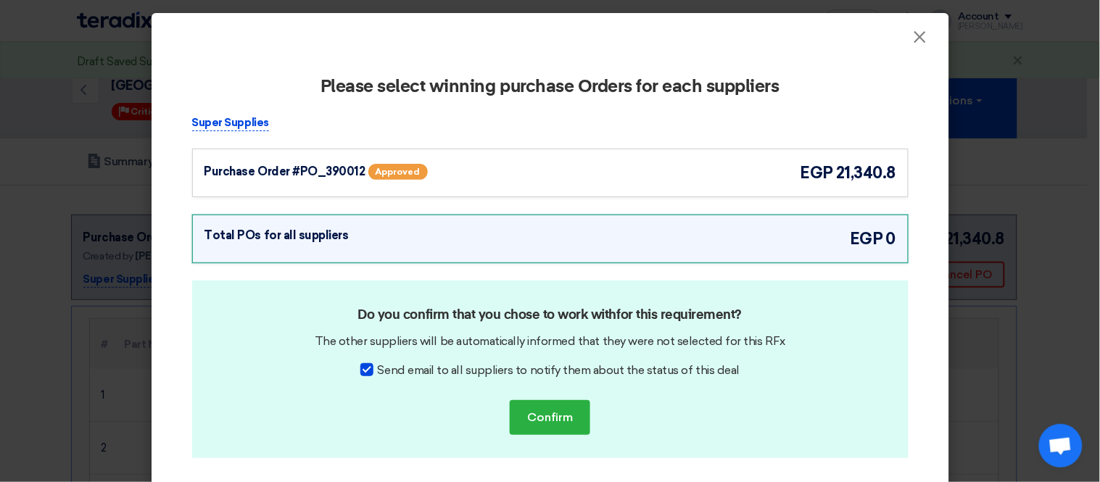
click at [445, 371] on span "Send email to all suppliers to notify them about the status of this deal" at bounding box center [559, 370] width 362 height 17
click at [387, 371] on input "Send email to all suppliers to notify them about the status of this deal" at bounding box center [382, 366] width 9 height 9
checkbox input "false"
click at [569, 174] on div "Purchase Order #PO_390012 Approved egp 21,340.8" at bounding box center [550, 173] width 692 height 24
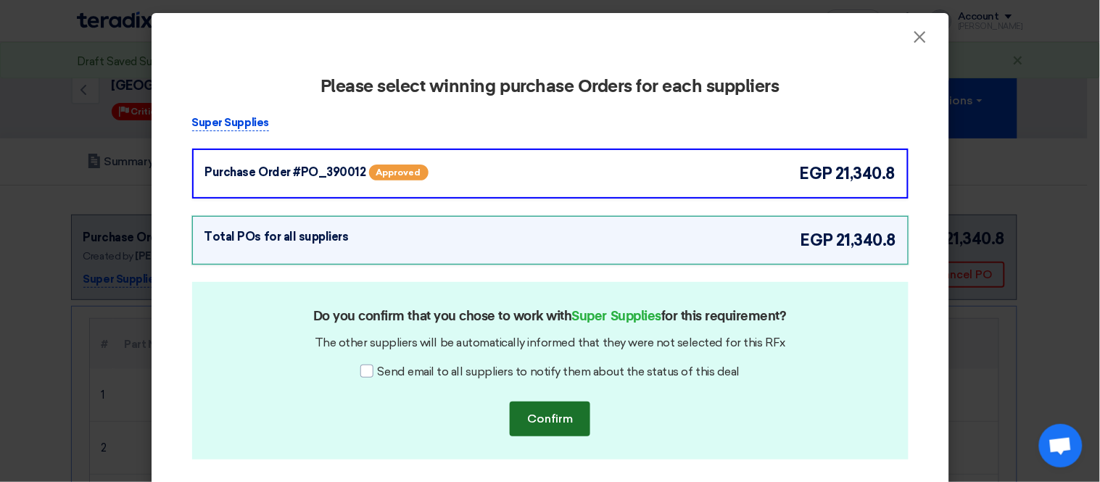
click at [553, 430] on button "Confirm" at bounding box center [550, 419] width 80 height 35
click at [558, 414] on button "Confirm" at bounding box center [550, 419] width 80 height 35
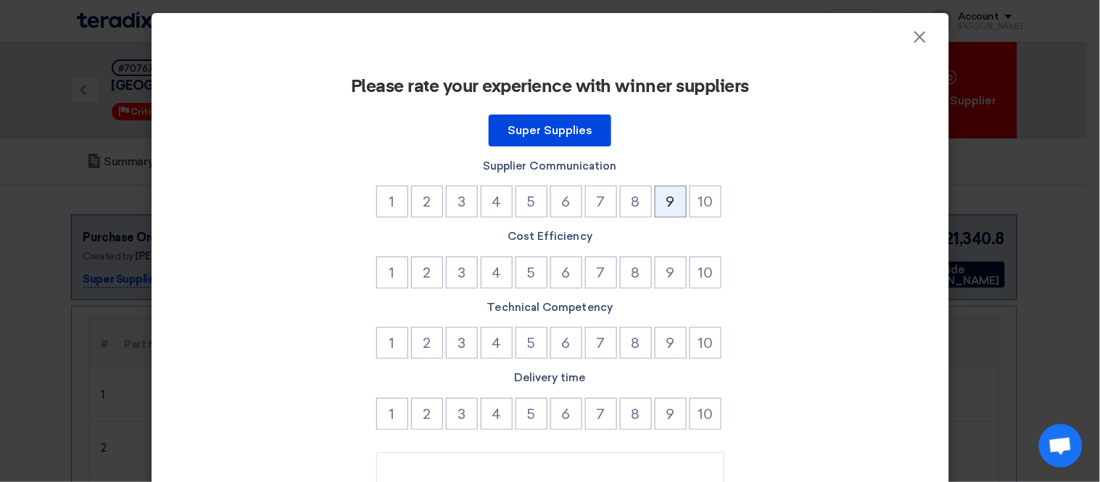
drag, startPoint x: 662, startPoint y: 189, endPoint x: 703, endPoint y: 243, distance: 67.7
click at [663, 189] on button "9" at bounding box center [671, 202] width 32 height 32
click at [700, 268] on button "10" at bounding box center [705, 273] width 32 height 32
click at [660, 362] on div "Please rate your experience with winner suppliers Super Supplies Supplier Commu…" at bounding box center [550, 330] width 763 height 553
drag, startPoint x: 664, startPoint y: 349, endPoint x: 700, endPoint y: 407, distance: 69.0
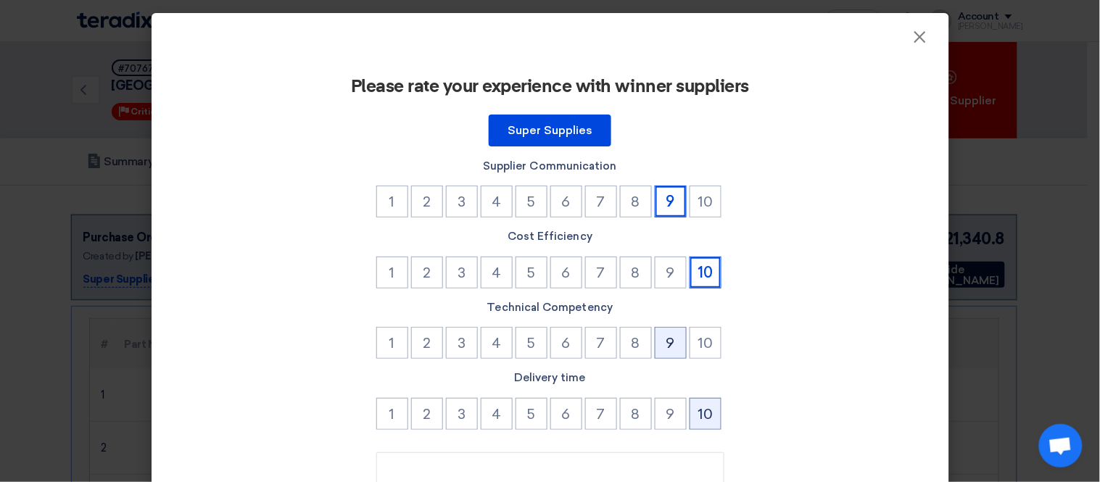
click at [666, 349] on button "9" at bounding box center [671, 343] width 32 height 32
click at [707, 422] on button "10" at bounding box center [705, 414] width 32 height 32
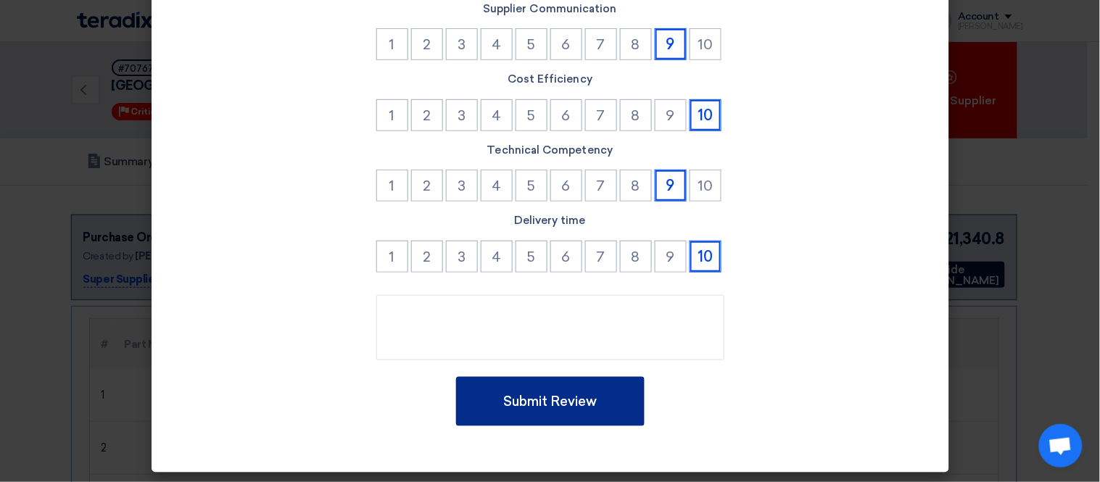
click at [593, 403] on button "Submit Review" at bounding box center [550, 401] width 188 height 49
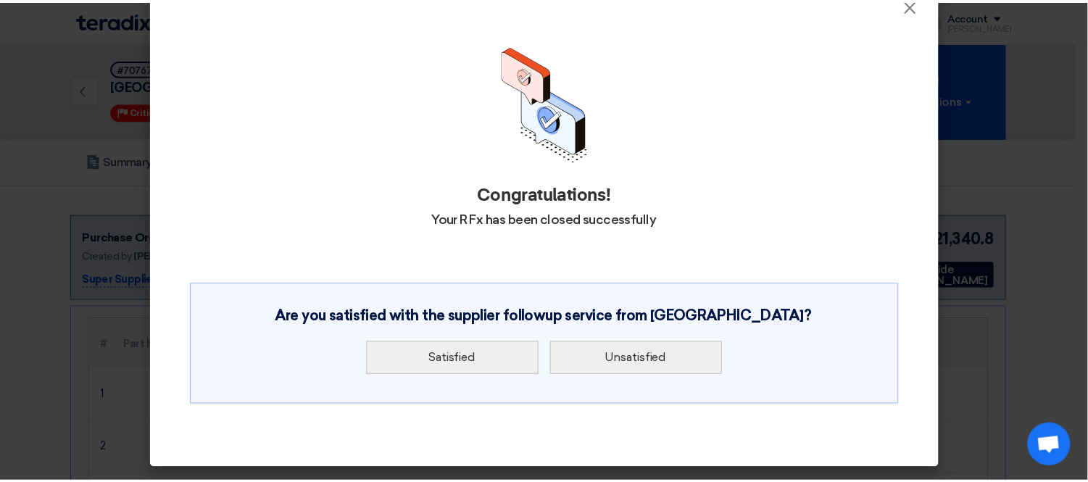
scroll to position [0, 0]
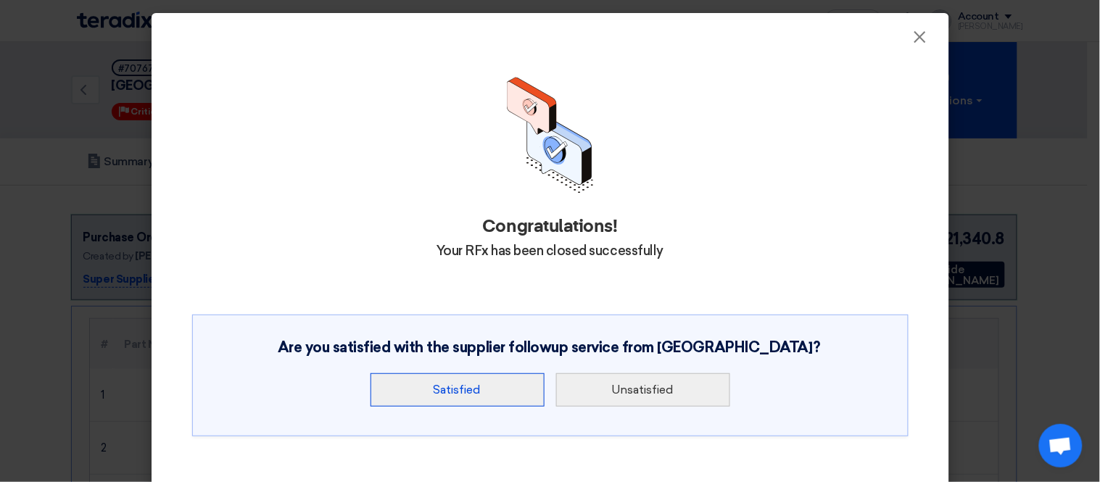
click at [426, 382] on button "Satisfied" at bounding box center [457, 389] width 174 height 33
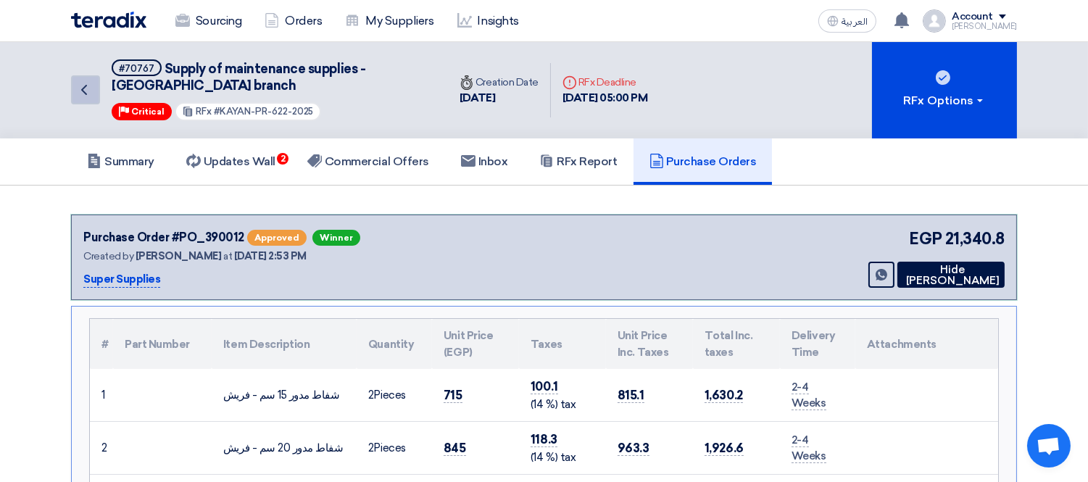
click at [94, 88] on link "Back" at bounding box center [85, 89] width 29 height 29
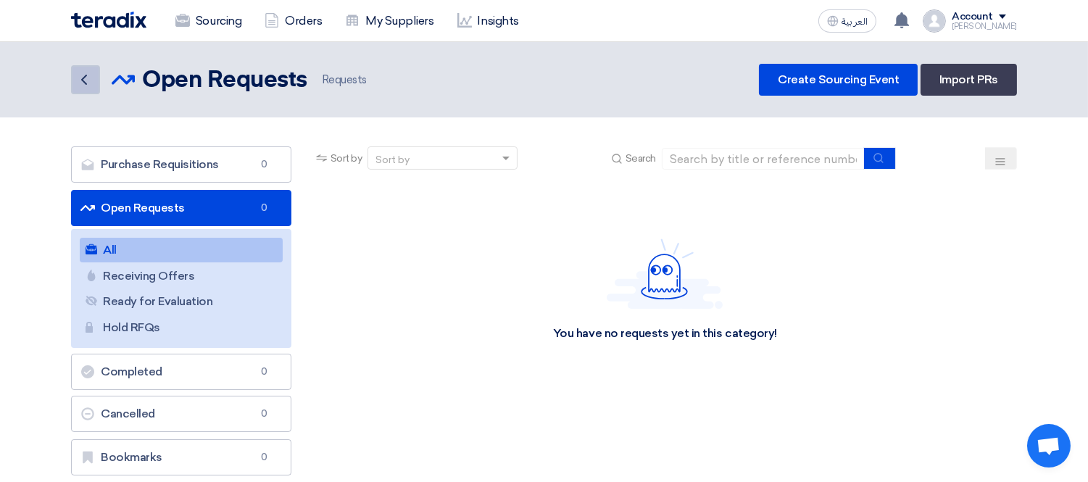
click at [94, 88] on link "Back" at bounding box center [85, 79] width 29 height 29
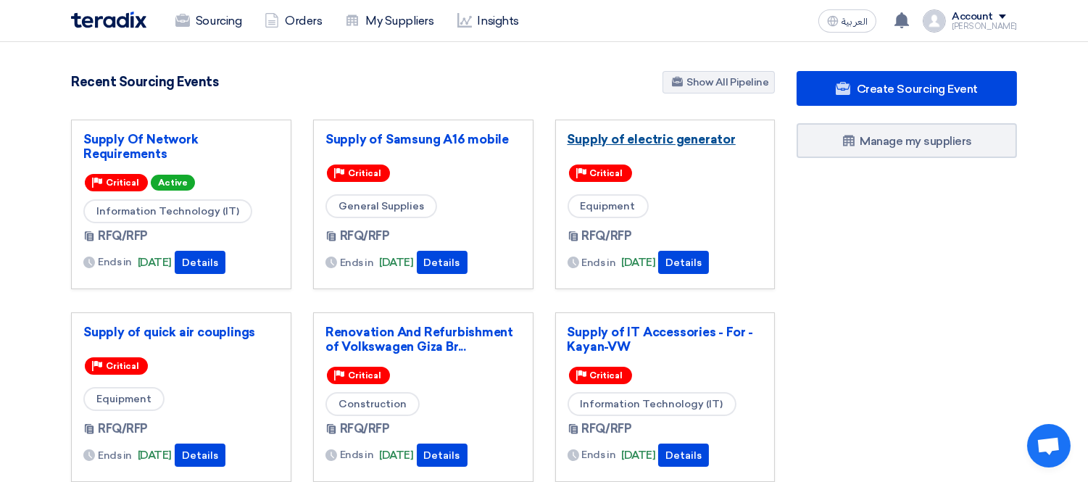
click at [700, 140] on link "Supply of electric generator" at bounding box center [666, 139] width 196 height 14
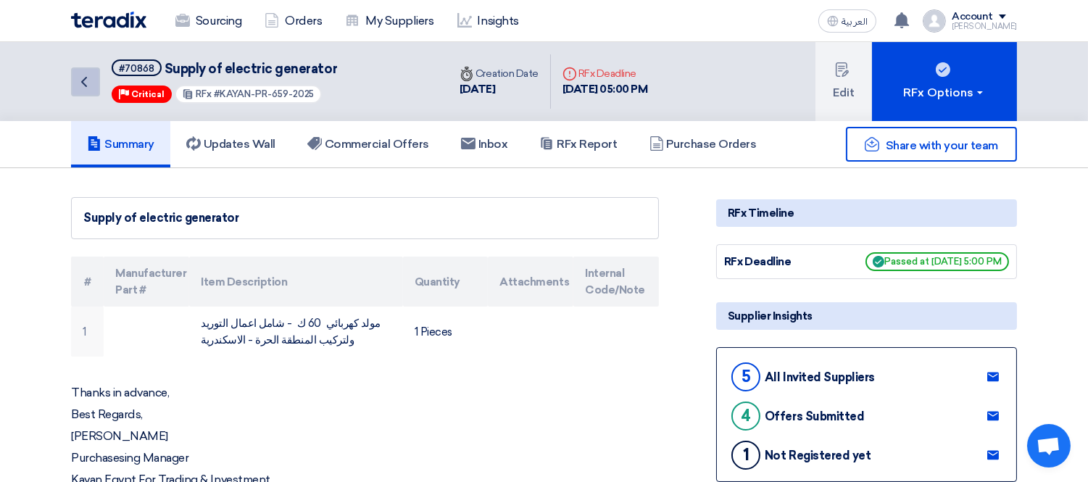
click at [88, 75] on icon "Back" at bounding box center [83, 81] width 17 height 17
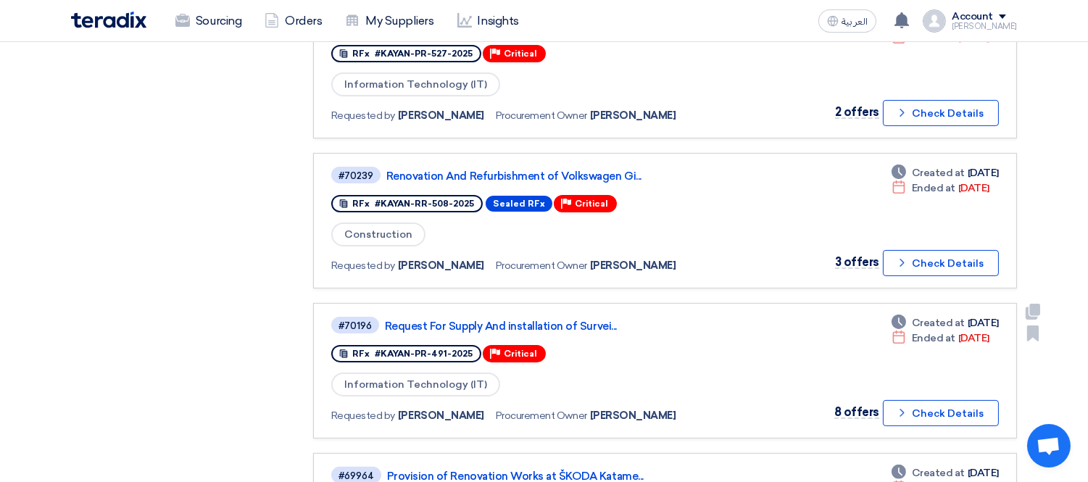
scroll to position [805, 0]
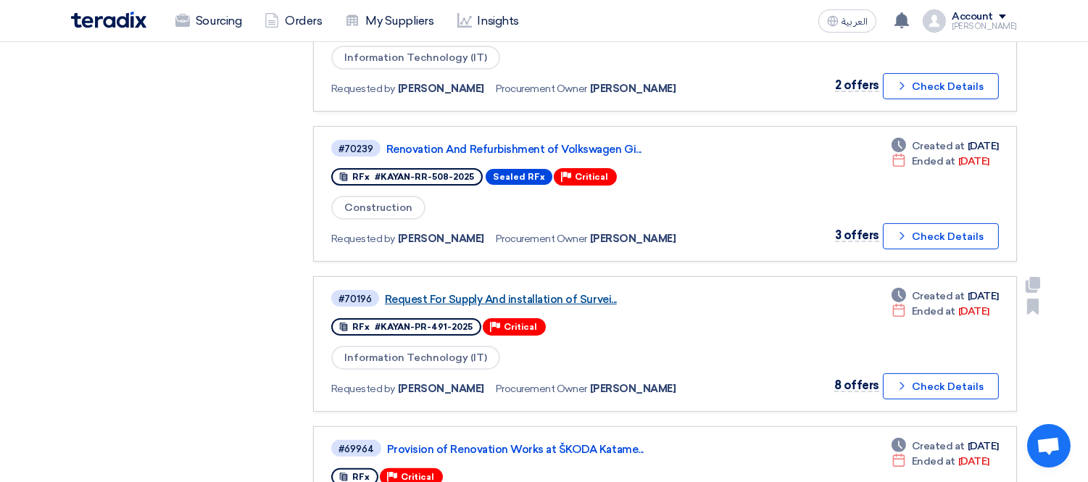
click at [581, 293] on link "Request For Supply And installation of Survei..." at bounding box center [566, 299] width 362 height 13
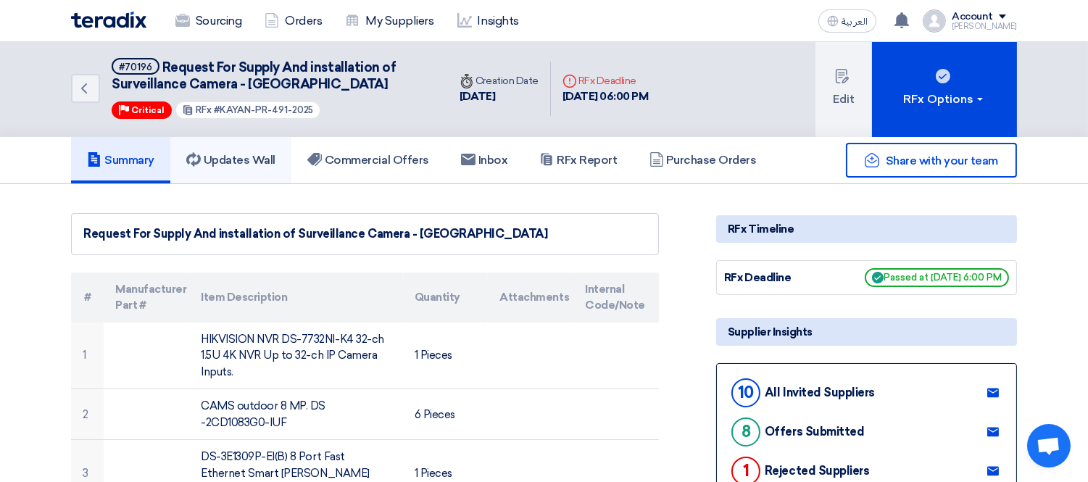
scroll to position [0, 0]
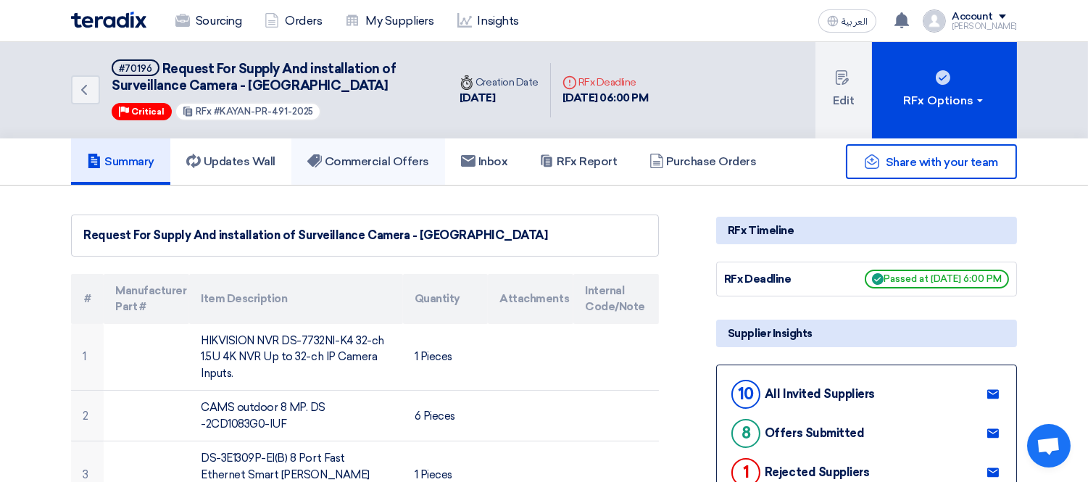
click at [376, 149] on link "Commercial Offers" at bounding box center [368, 161] width 154 height 46
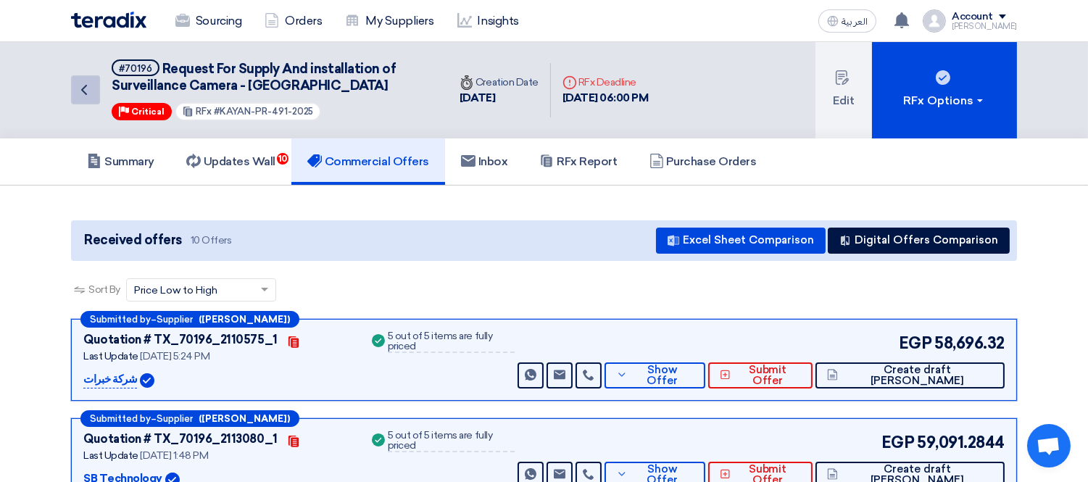
click at [83, 88] on icon "Back" at bounding box center [83, 89] width 17 height 17
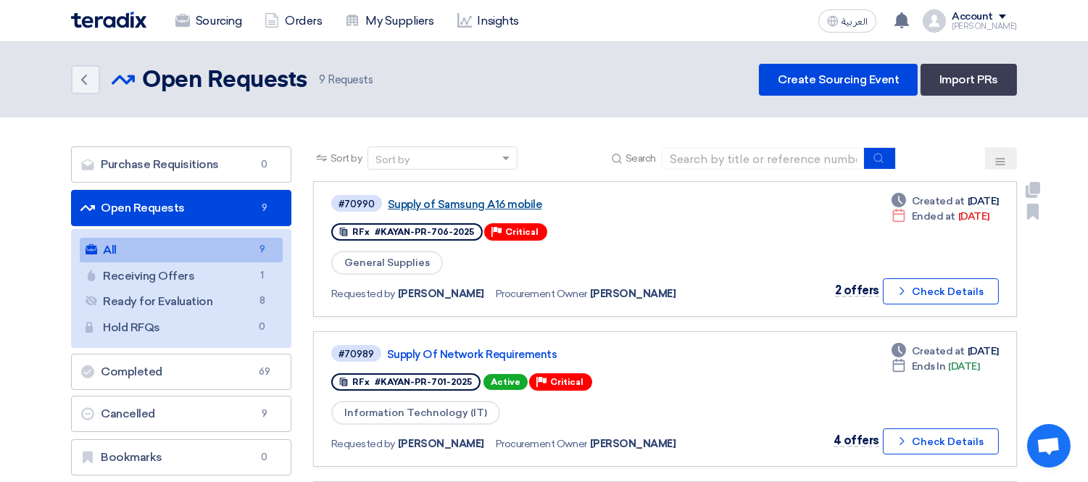
click at [489, 205] on link "Supply of Samsung A16 mobile" at bounding box center [569, 204] width 362 height 13
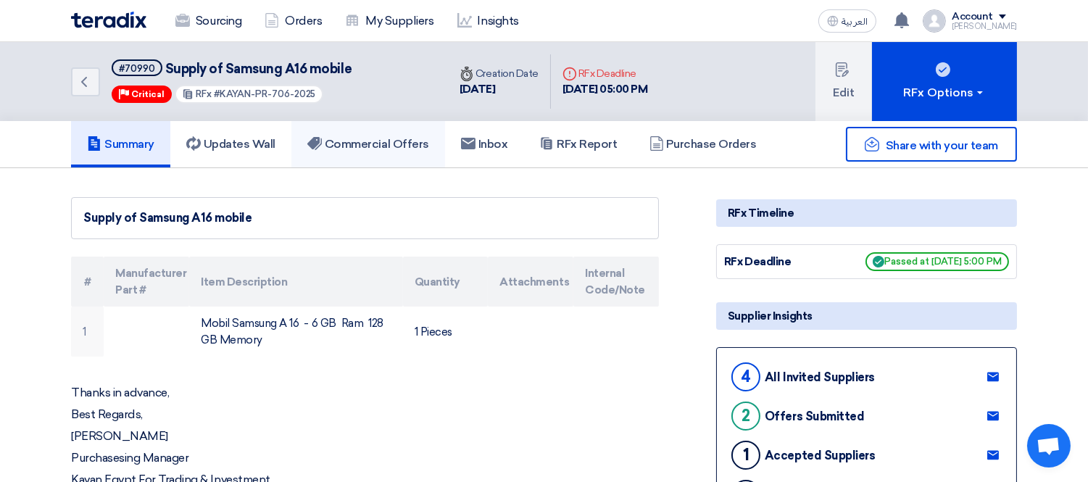
click at [397, 137] on h5 "Commercial Offers" at bounding box center [368, 144] width 122 height 14
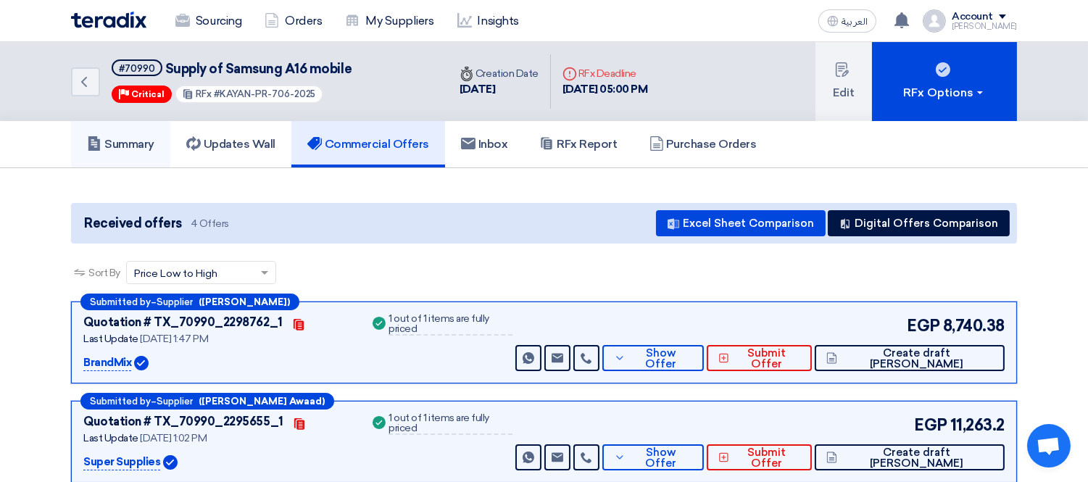
click at [130, 153] on link "Summary" at bounding box center [120, 144] width 99 height 46
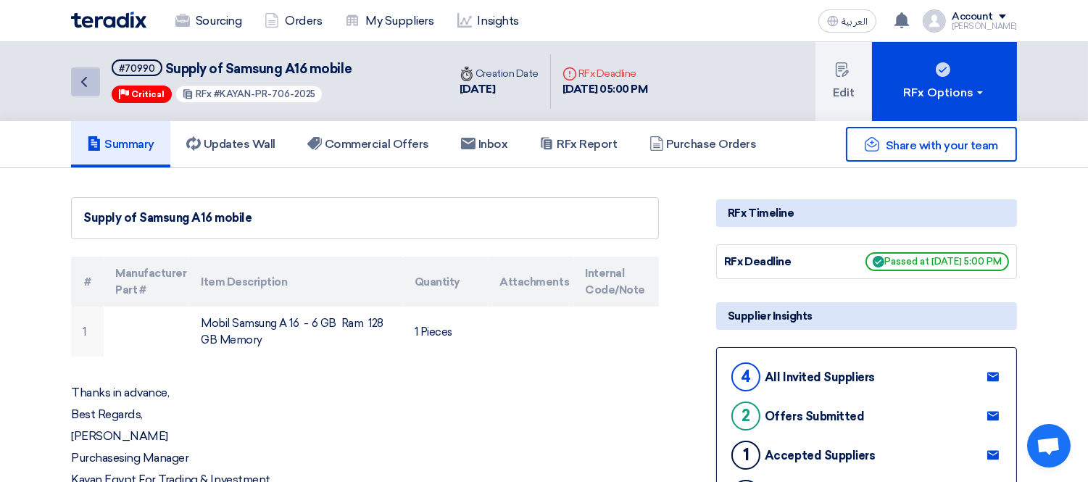
click at [78, 81] on icon "Back" at bounding box center [83, 81] width 17 height 17
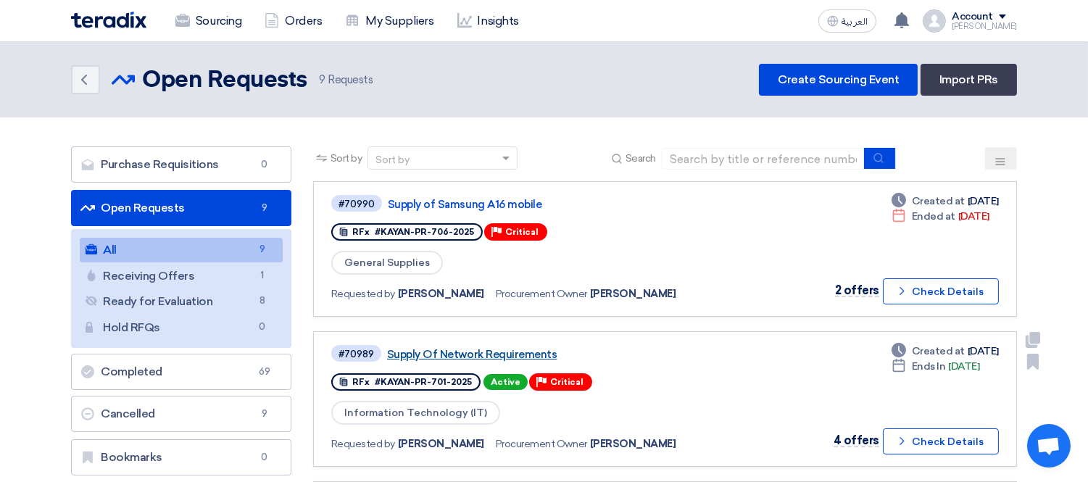
click at [479, 352] on link "Supply Of Network Requirements" at bounding box center [568, 354] width 362 height 13
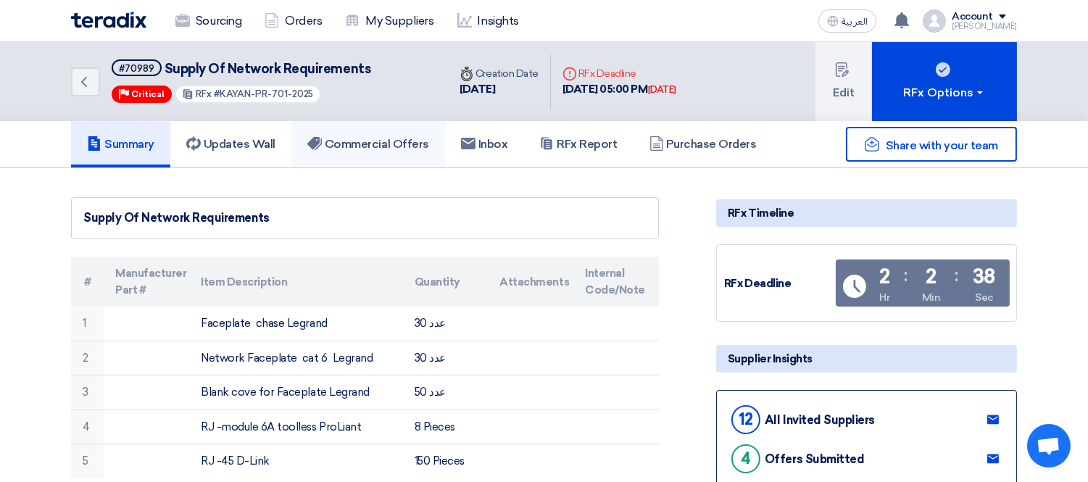
click at [382, 138] on h5 "Commercial Offers" at bounding box center [368, 144] width 122 height 14
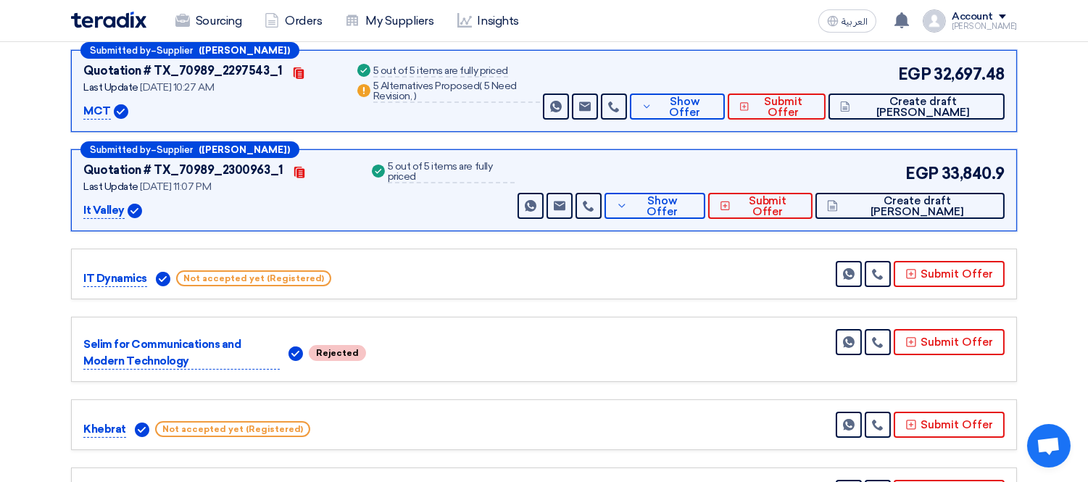
scroll to position [483, 0]
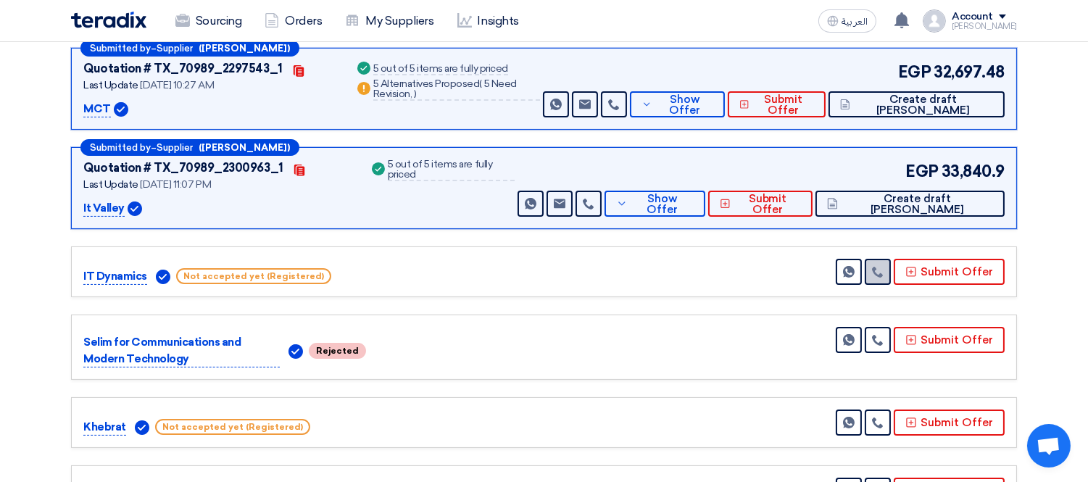
click at [891, 266] on link at bounding box center [878, 272] width 26 height 26
